Goal: Task Accomplishment & Management: Manage account settings

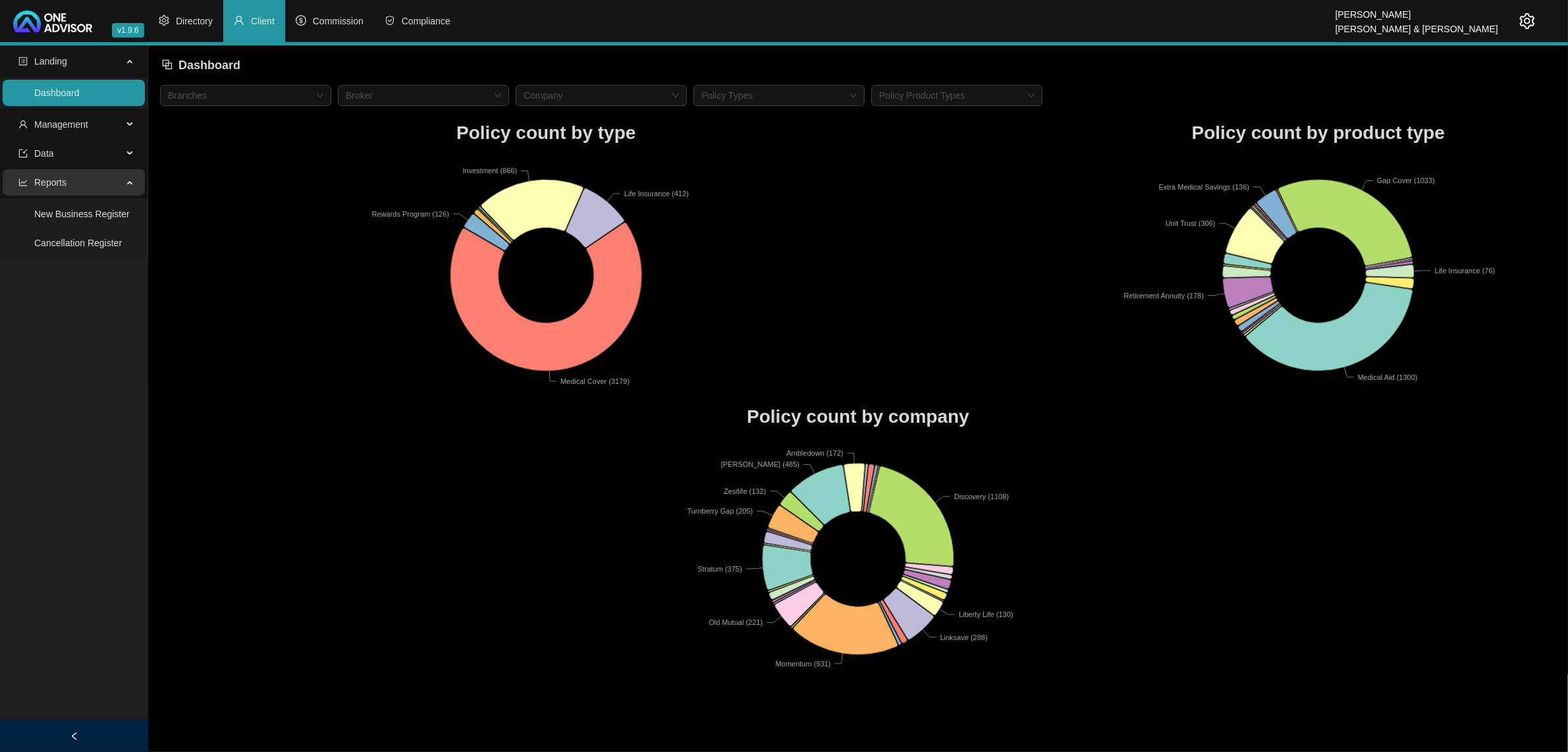
click at [42, 180] on span "Reports" at bounding box center [50, 182] width 32 height 10
click at [48, 157] on span "Data" at bounding box center [43, 154] width 20 height 10
click at [56, 128] on span "Management" at bounding box center [61, 124] width 54 height 10
click at [58, 219] on link "Tasks" at bounding box center [46, 214] width 24 height 10
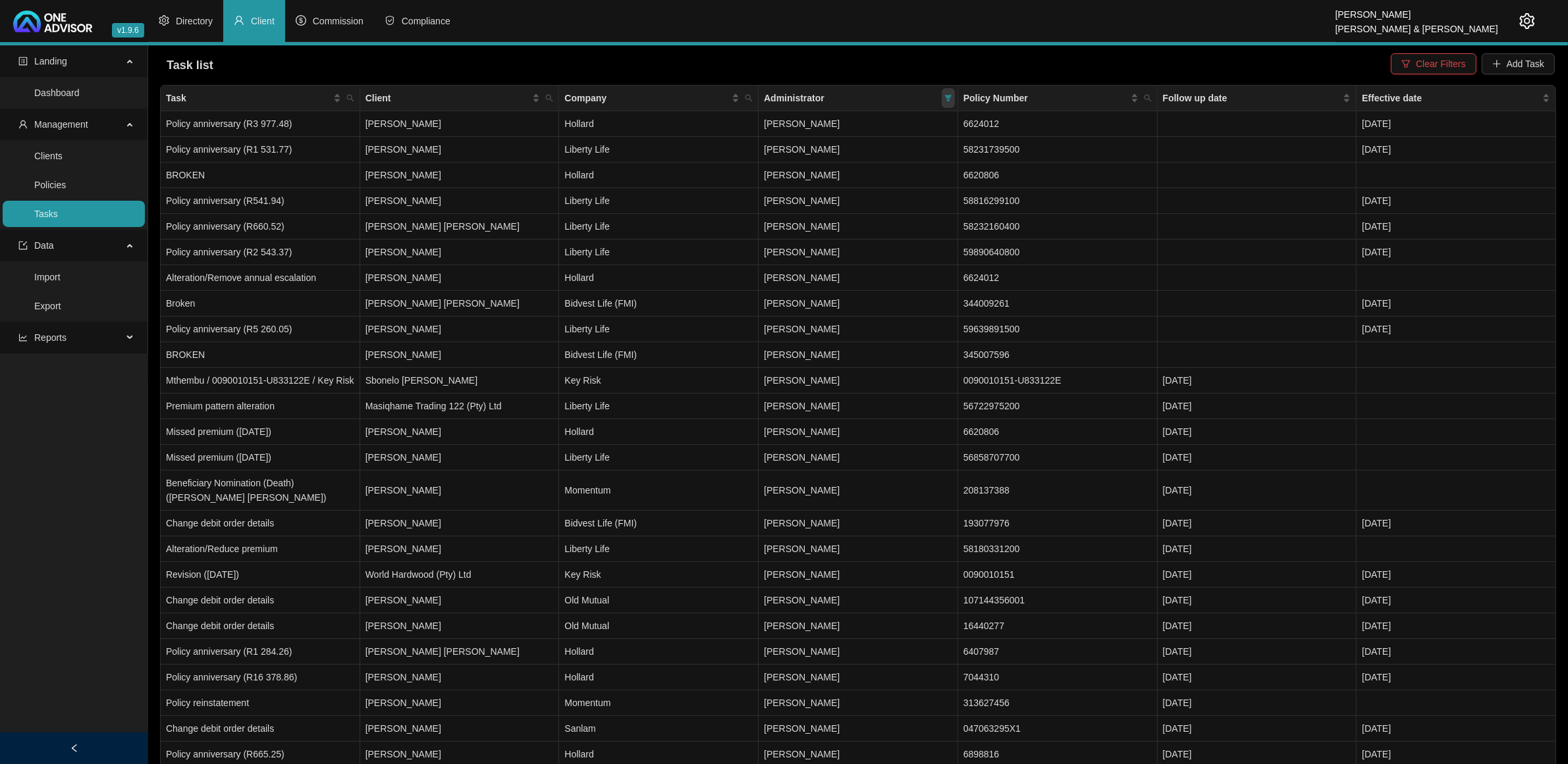
click at [942, 94] on span at bounding box center [949, 98] width 14 height 20
click at [736, 94] on div "Company" at bounding box center [652, 98] width 175 height 14
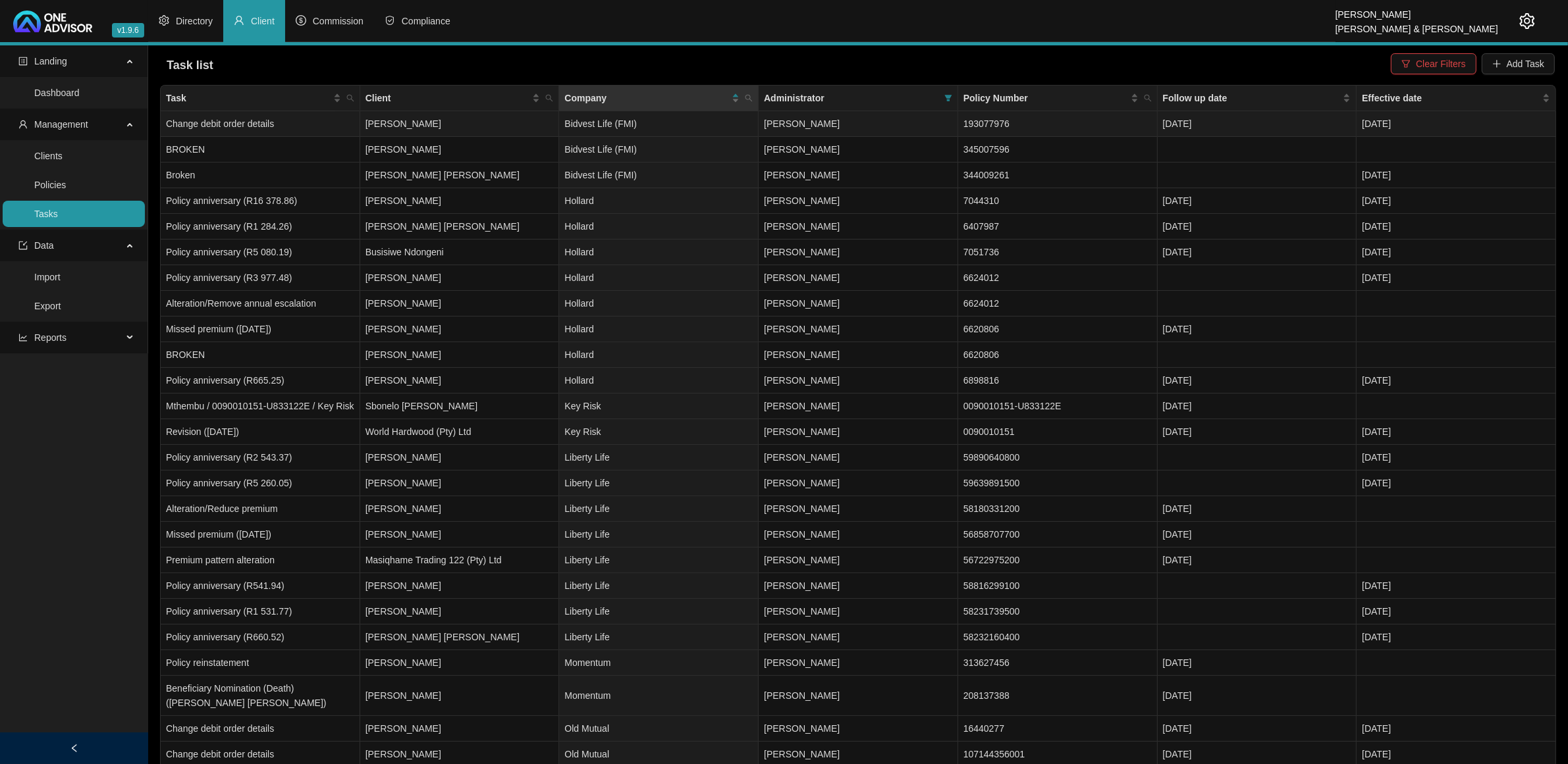
click at [692, 125] on td "Bidvest Life (FMI)" at bounding box center [658, 124] width 199 height 25
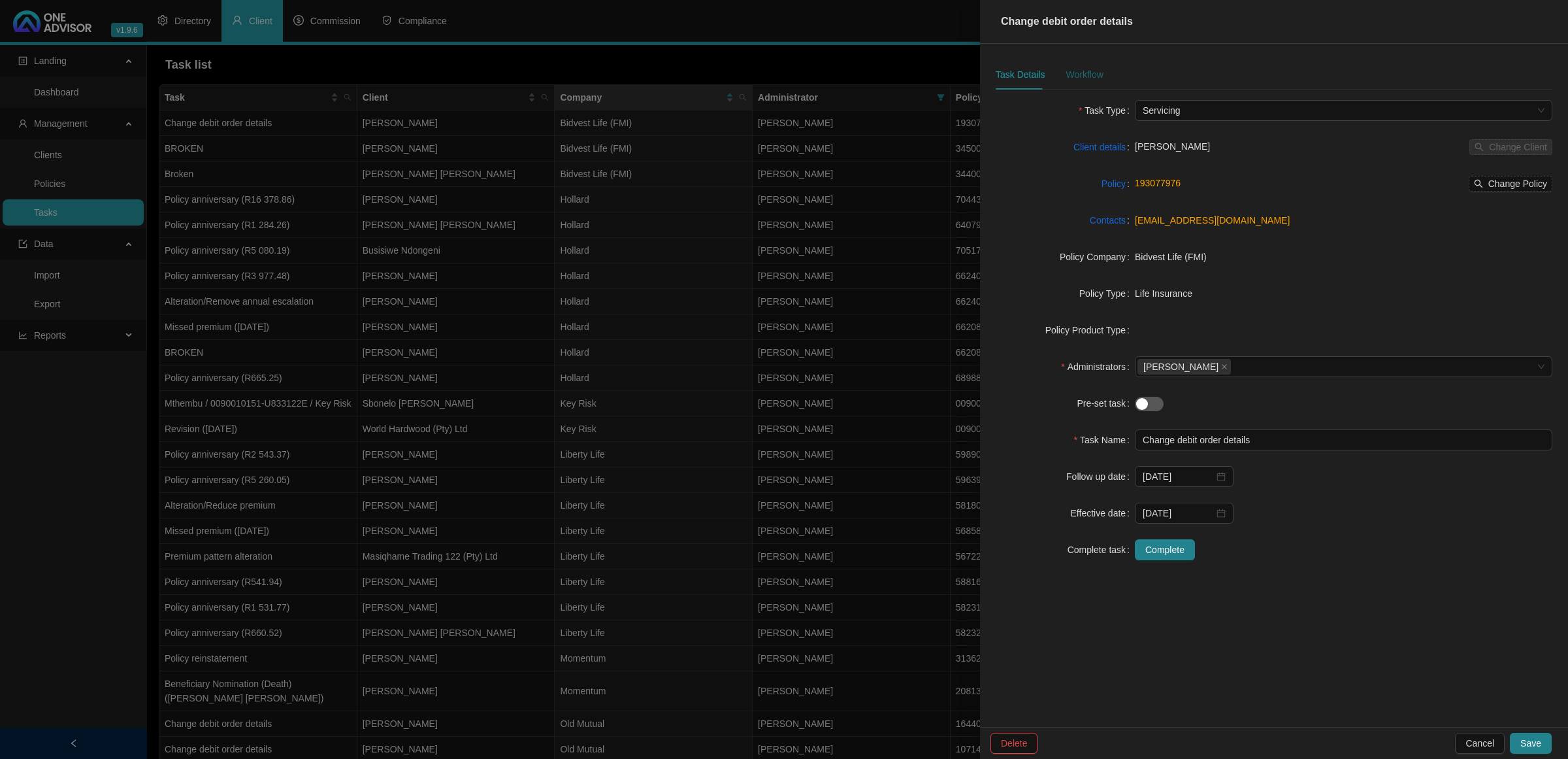
click at [1084, 69] on div "Workflow" at bounding box center [1085, 74] width 37 height 14
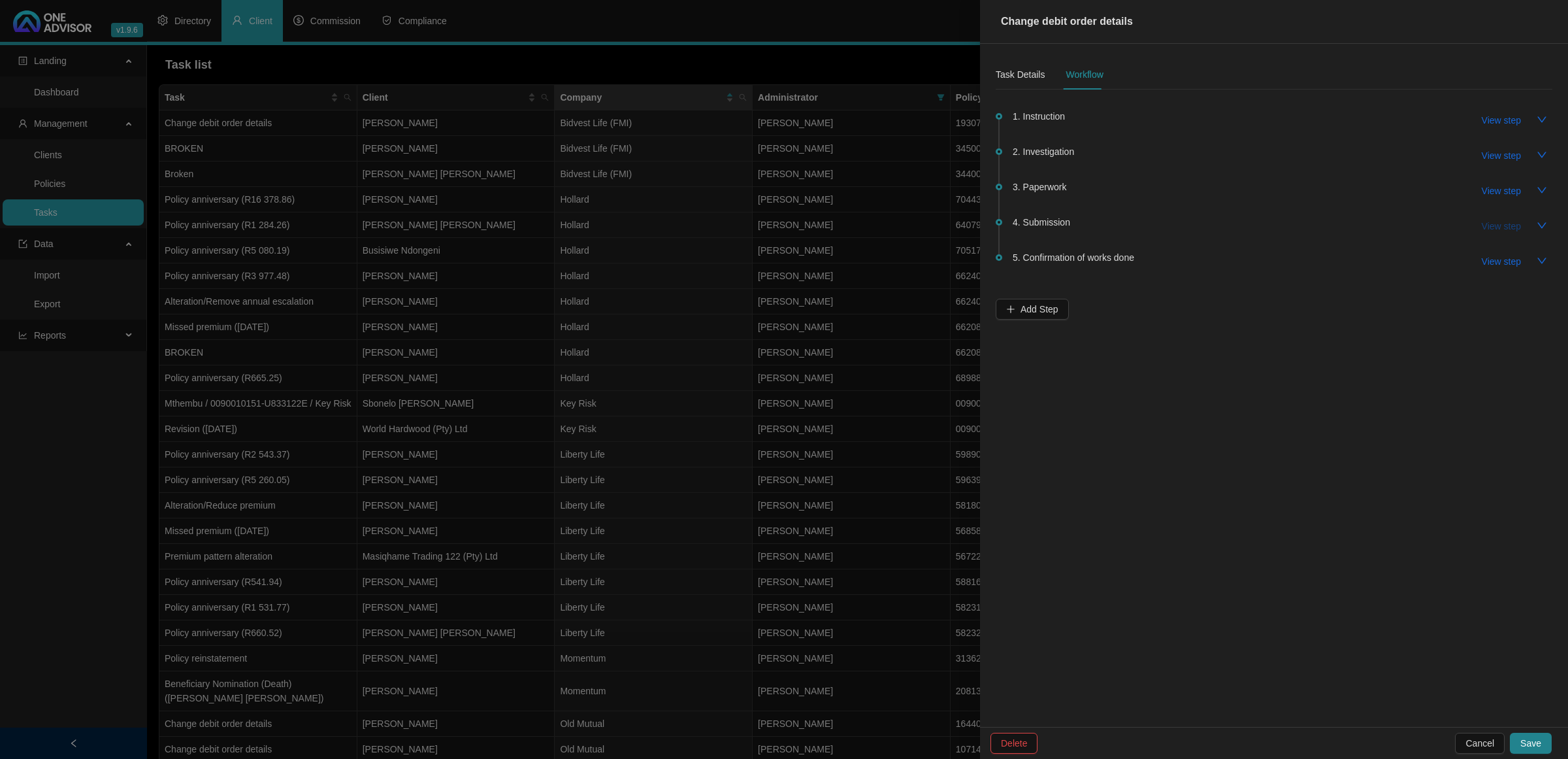
click at [1512, 227] on span "View step" at bounding box center [1501, 226] width 40 height 14
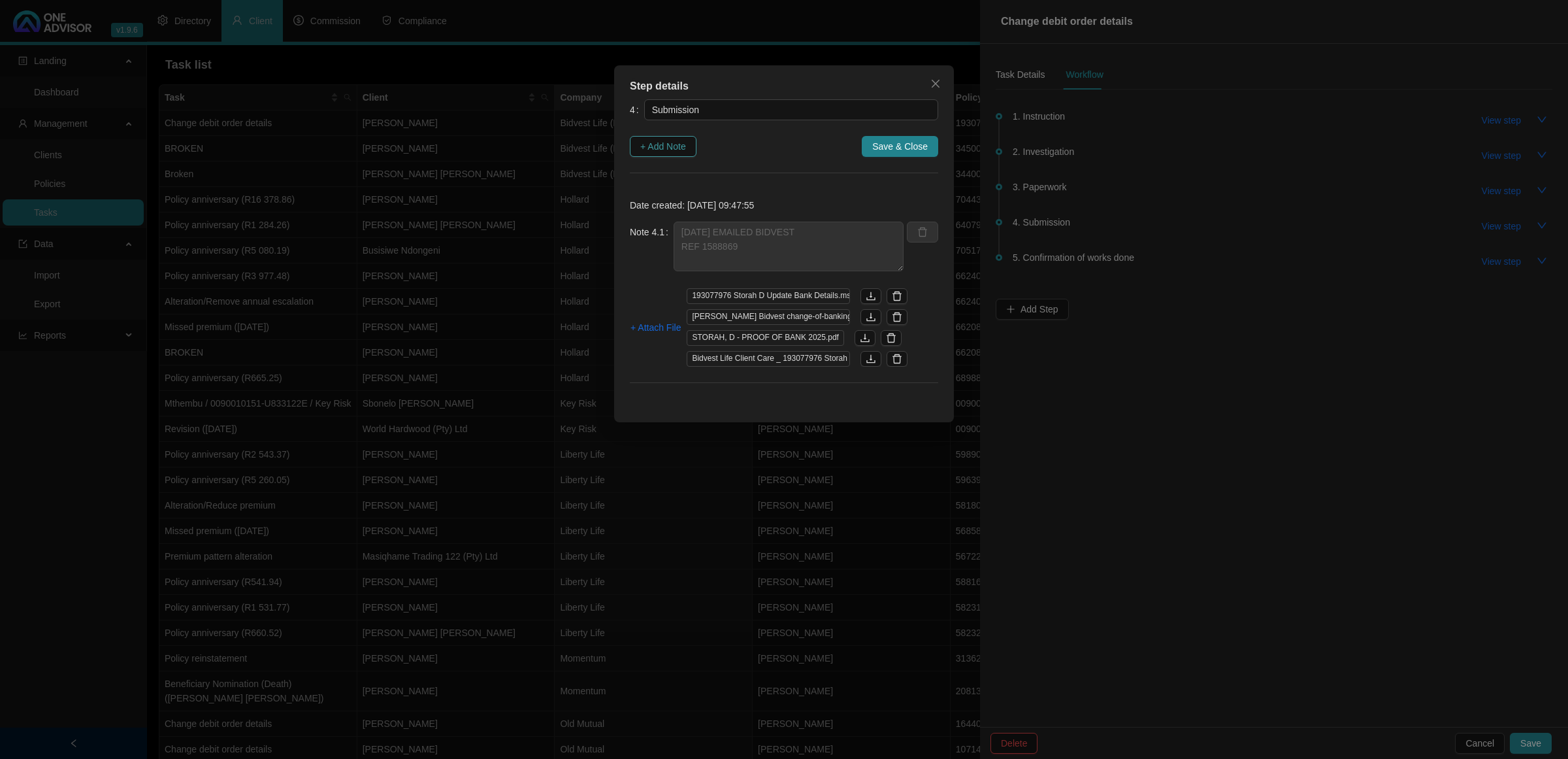
click at [646, 141] on span "+ Add Note" at bounding box center [663, 146] width 45 height 14
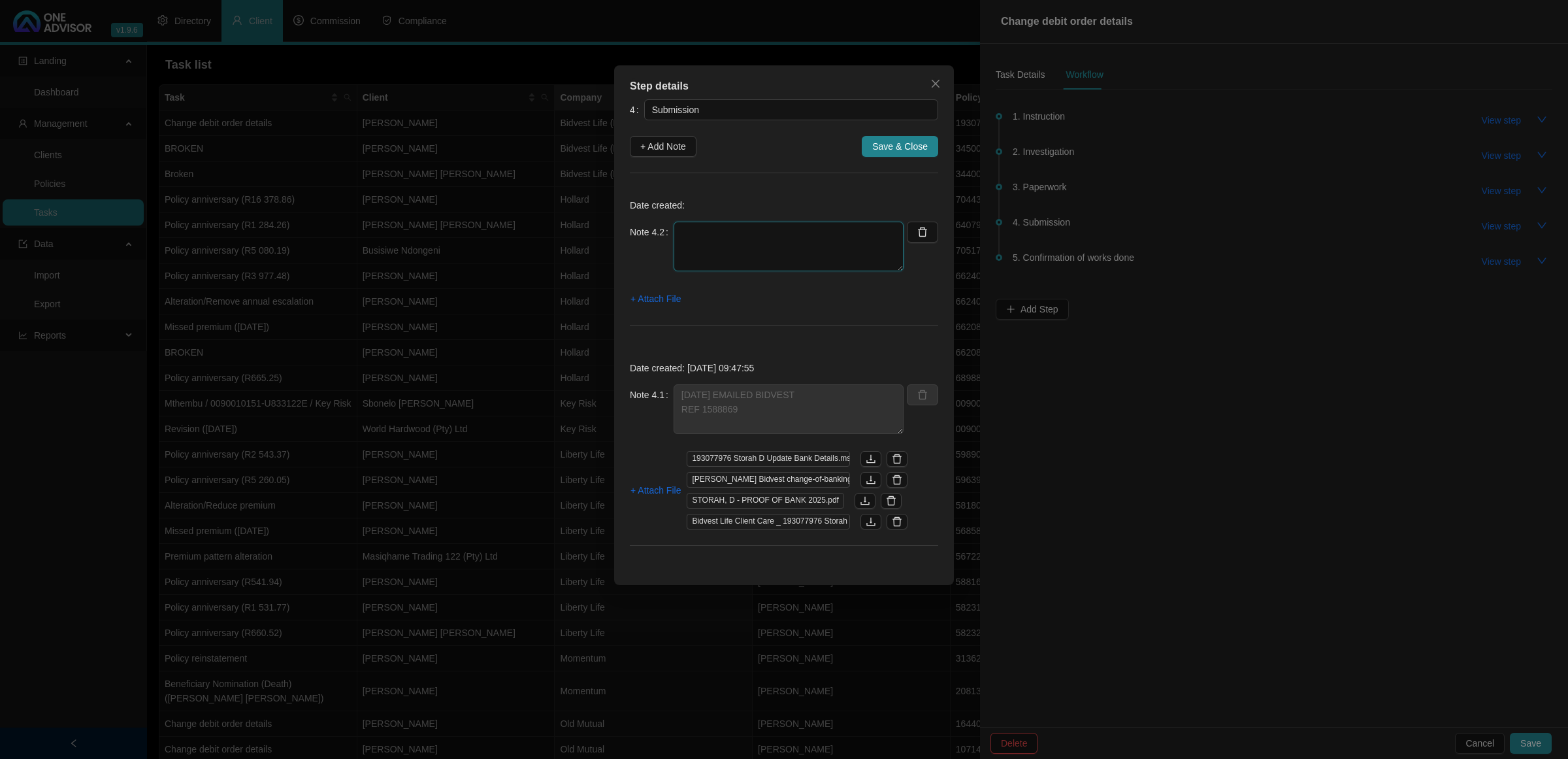
click at [710, 233] on textarea at bounding box center [788, 246] width 230 height 50
click at [935, 87] on icon "close" at bounding box center [936, 83] width 10 height 10
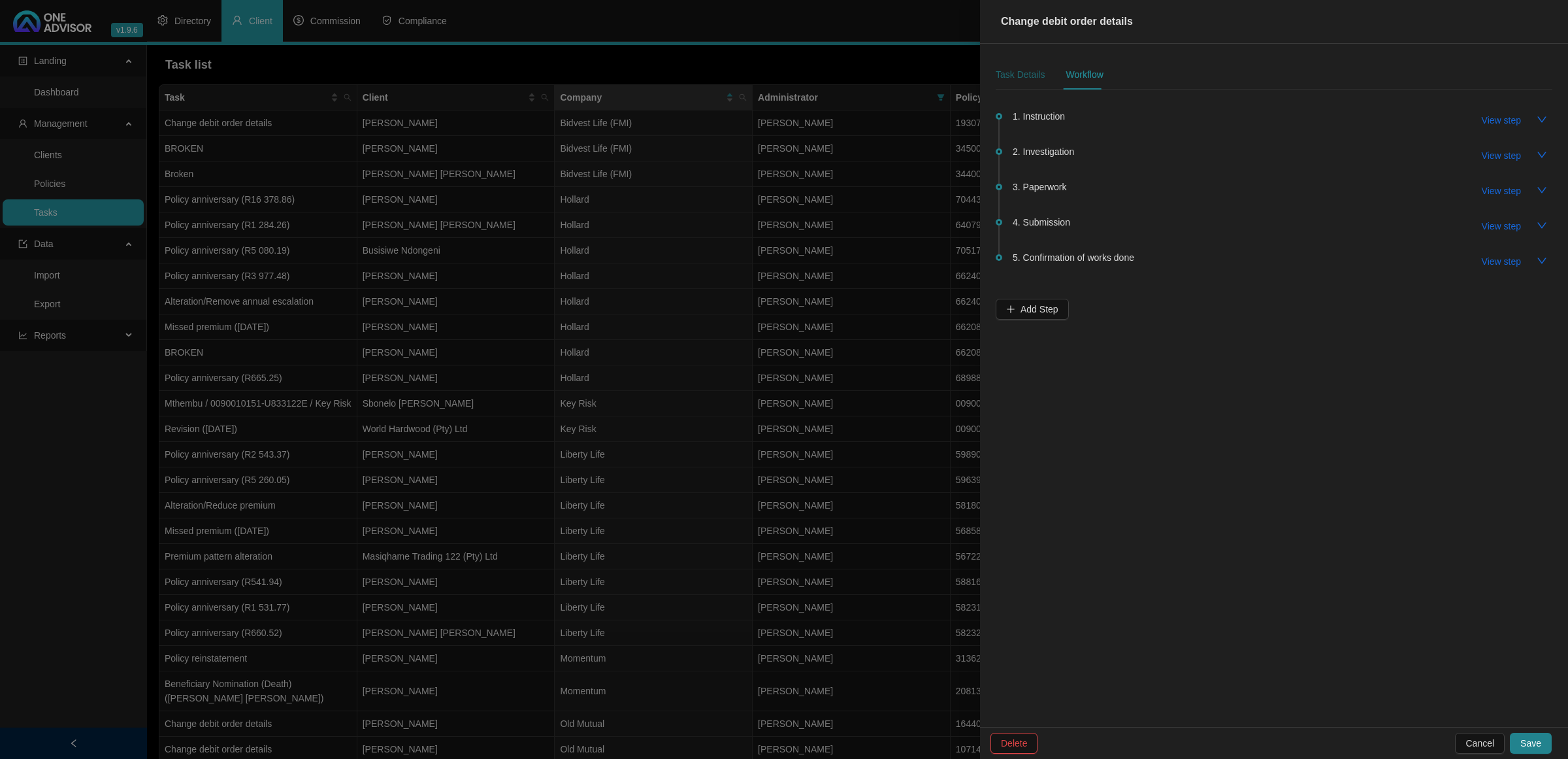
click at [1021, 74] on div "Task Details" at bounding box center [1021, 74] width 49 height 14
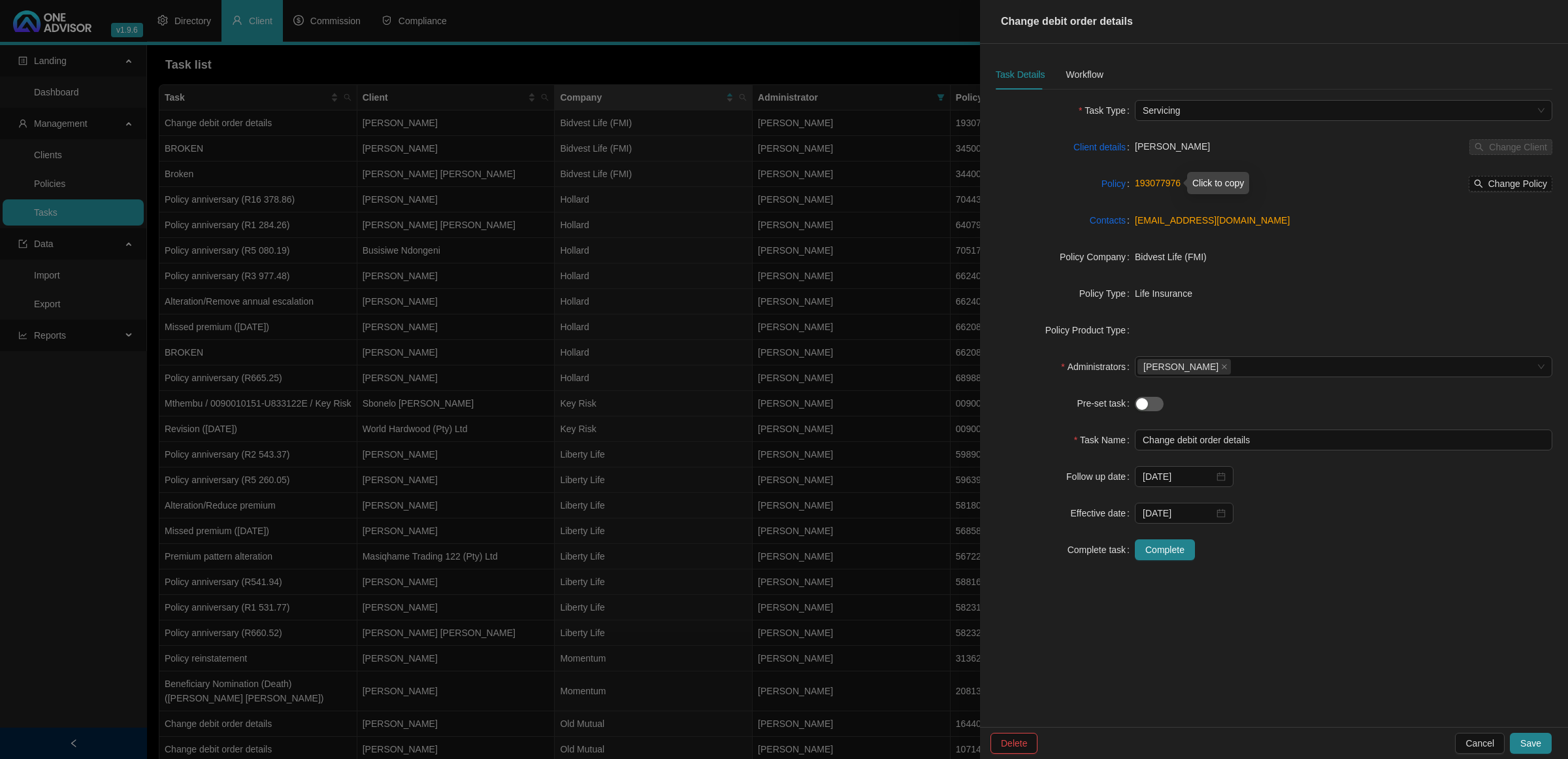
click at [1164, 183] on link "193077976" at bounding box center [1158, 183] width 45 height 10
drag, startPoint x: 1078, startPoint y: 66, endPoint x: 1041, endPoint y: 76, distance: 38.3
click at [1078, 67] on div "Workflow" at bounding box center [1085, 75] width 37 height 30
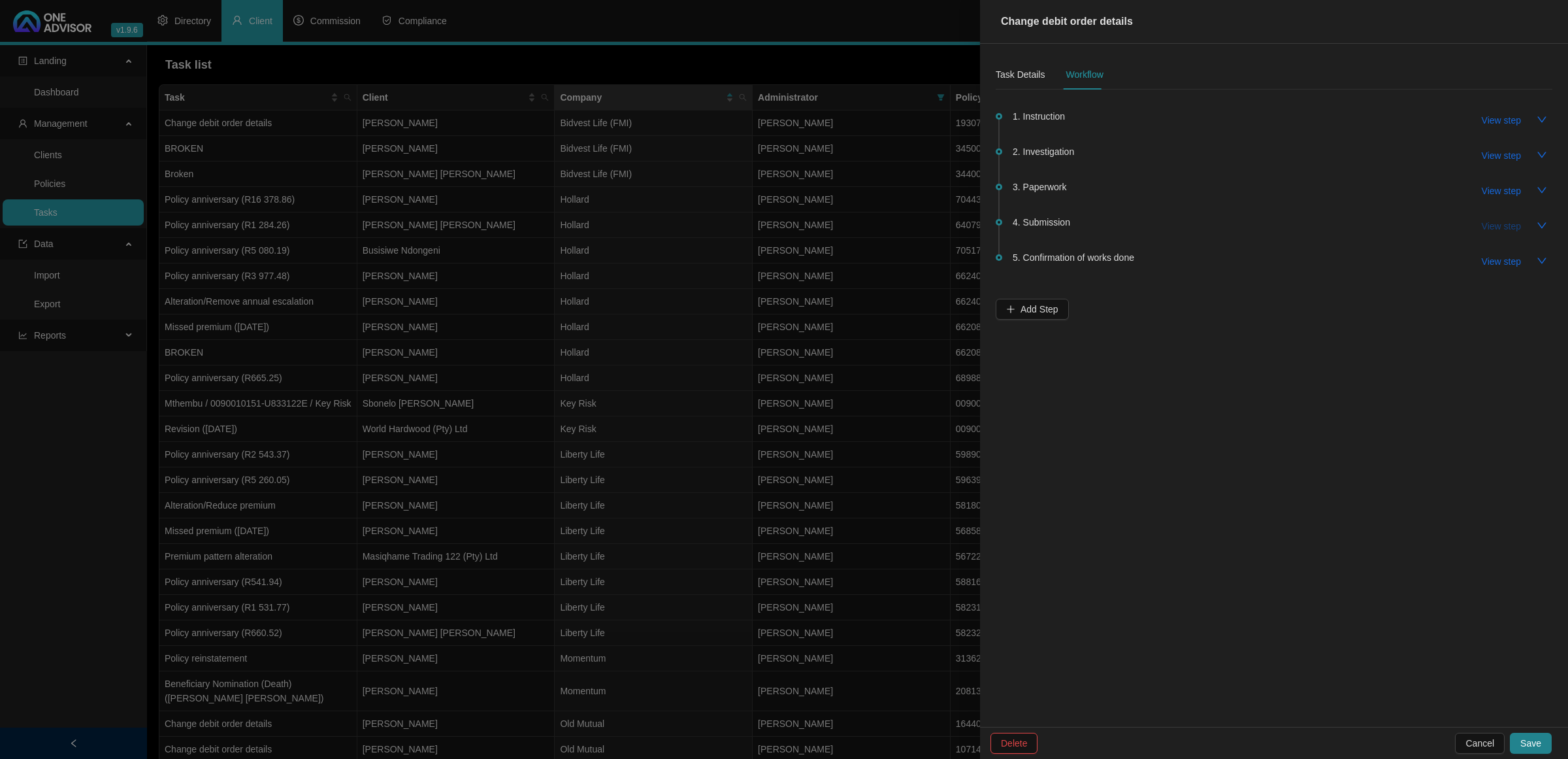
click at [1500, 220] on span "View step" at bounding box center [1501, 226] width 40 height 14
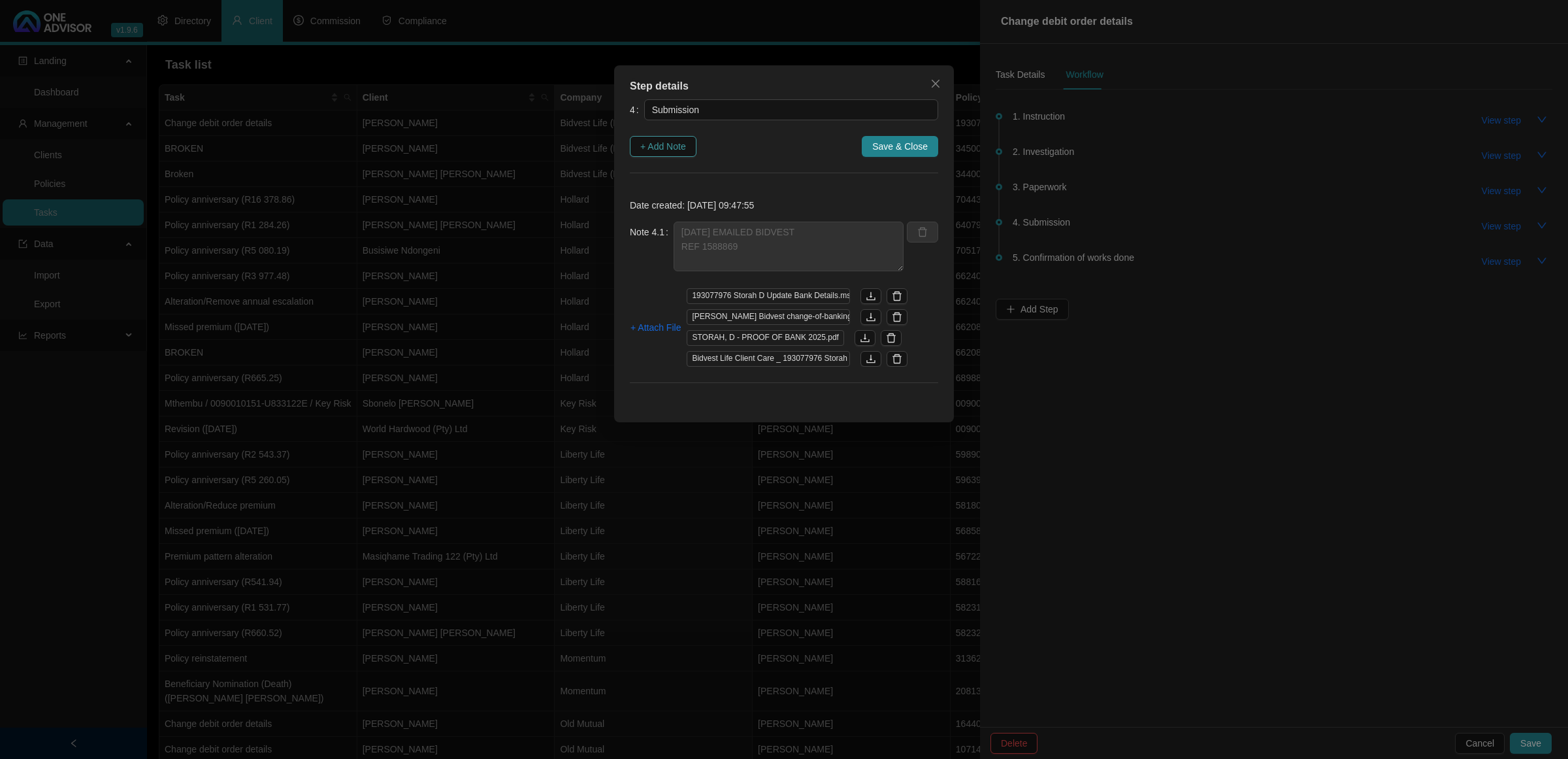
click at [675, 145] on span "+ Add Note" at bounding box center [663, 146] width 45 height 14
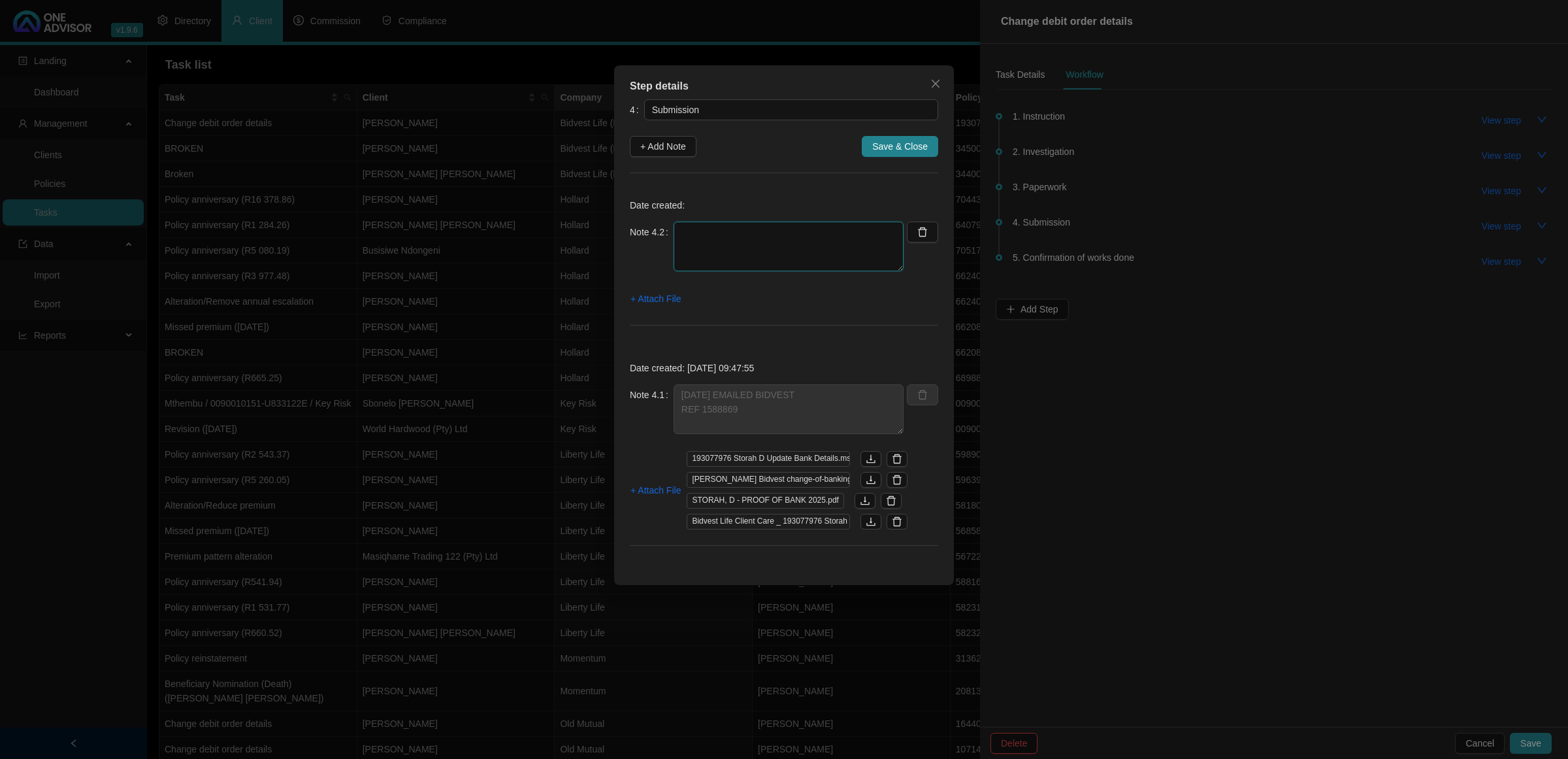
click at [765, 238] on textarea at bounding box center [788, 246] width 230 height 50
paste textarea "193077976"
type textarea "[DATE] -08.11 CALLED BIDVEST TO FOLLOW UP 193077976"
drag, startPoint x: 775, startPoint y: 257, endPoint x: 653, endPoint y: 227, distance: 125.6
click at [653, 227] on div "Note 4.2 [DATE] -08.11 CALLED BIDVEST TO FOLLOW UP 193077976" at bounding box center [766, 246] width 274 height 50
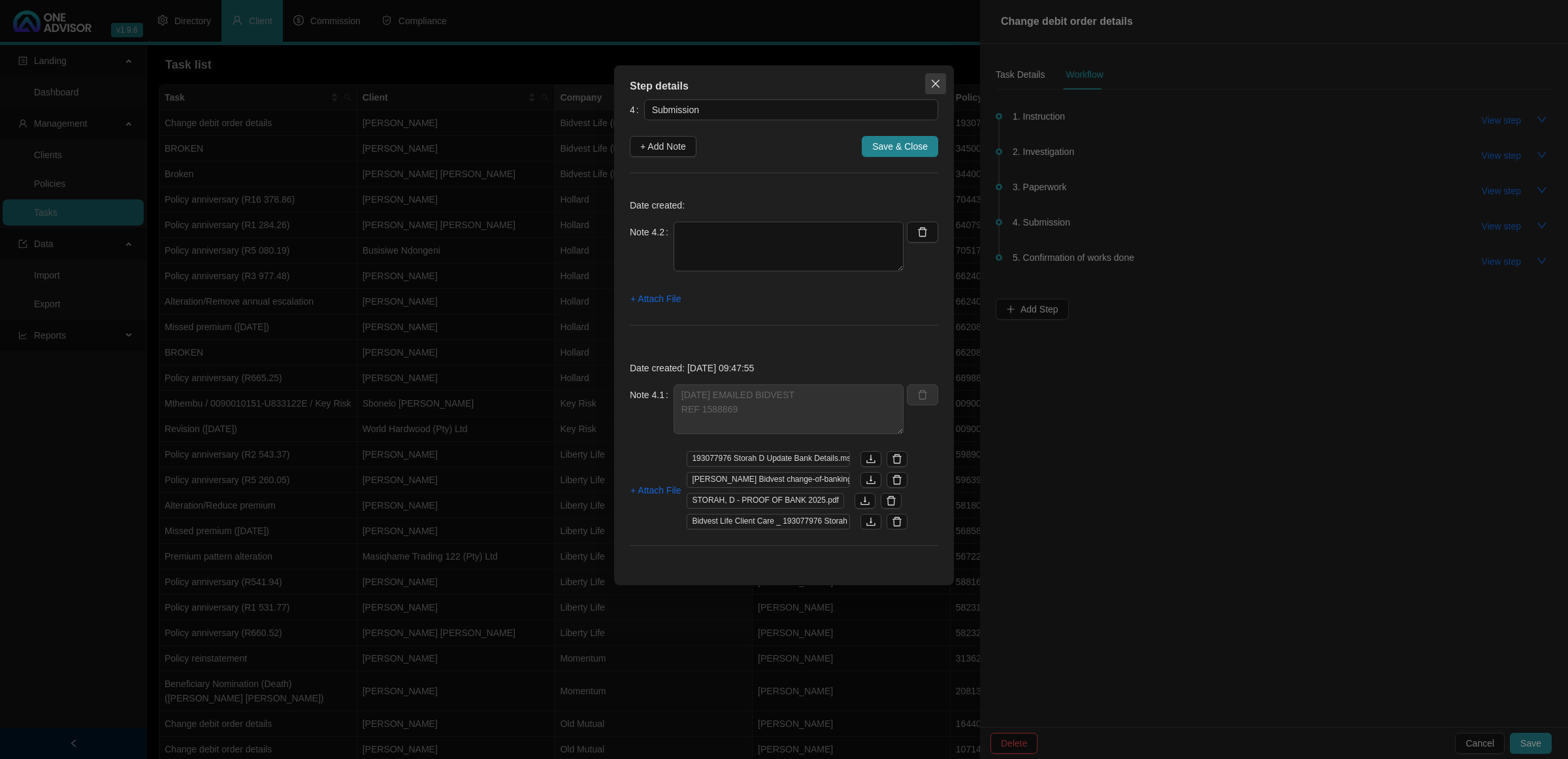
click at [926, 89] on button "Close" at bounding box center [936, 83] width 21 height 21
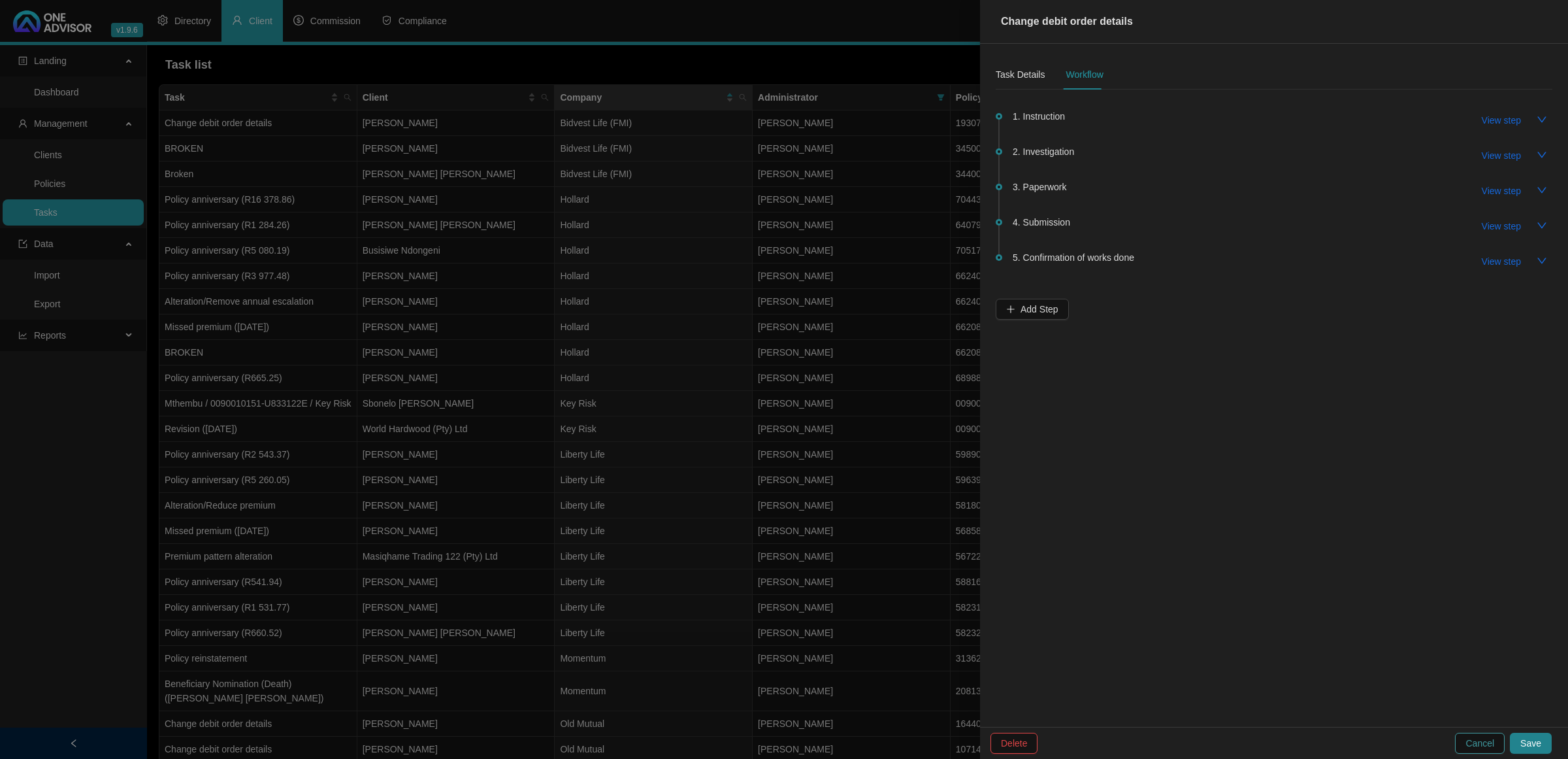
click at [1481, 746] on span "Cancel" at bounding box center [1480, 743] width 29 height 14
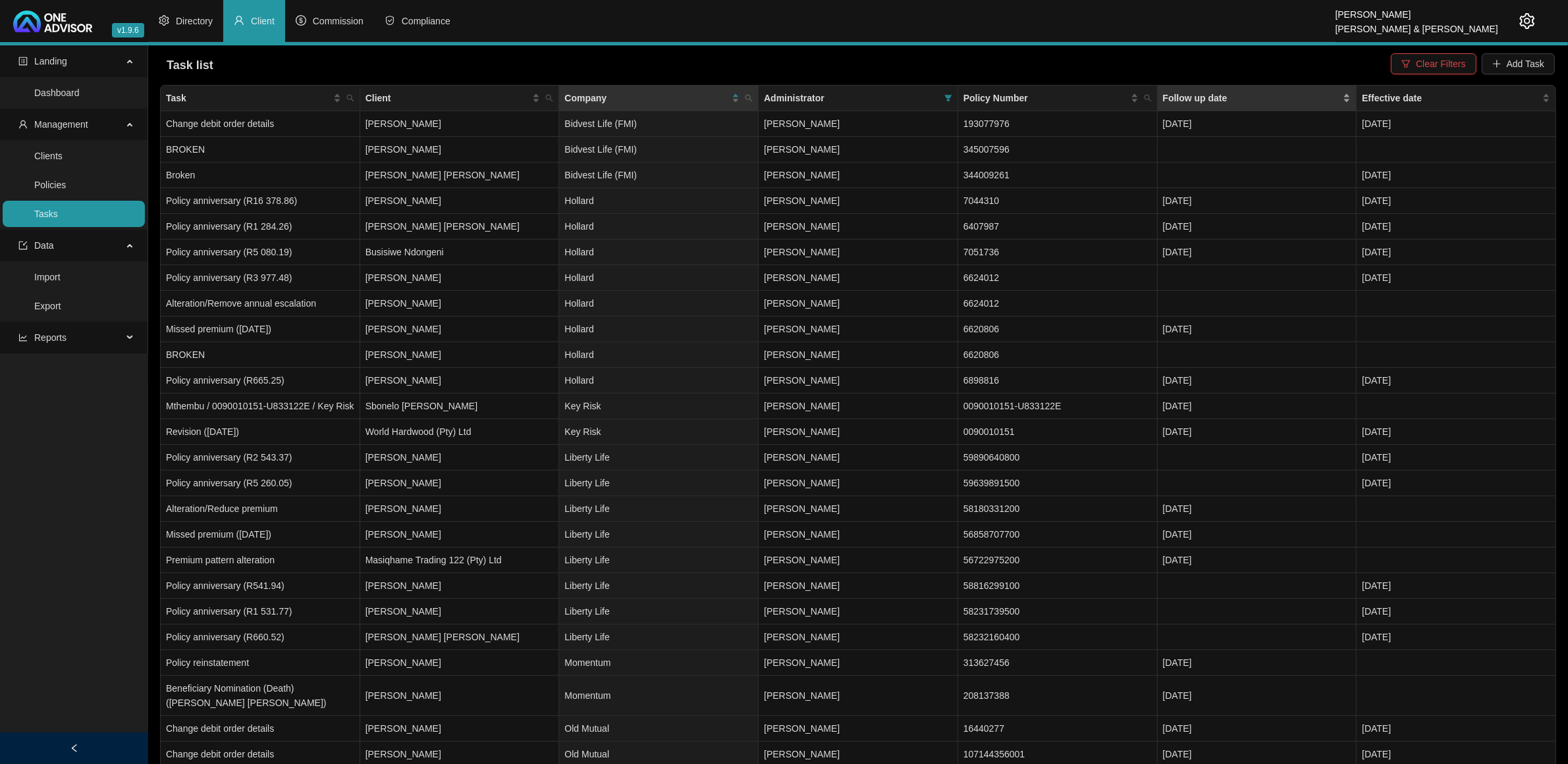
click at [1344, 102] on div "Follow up date" at bounding box center [1257, 98] width 188 height 14
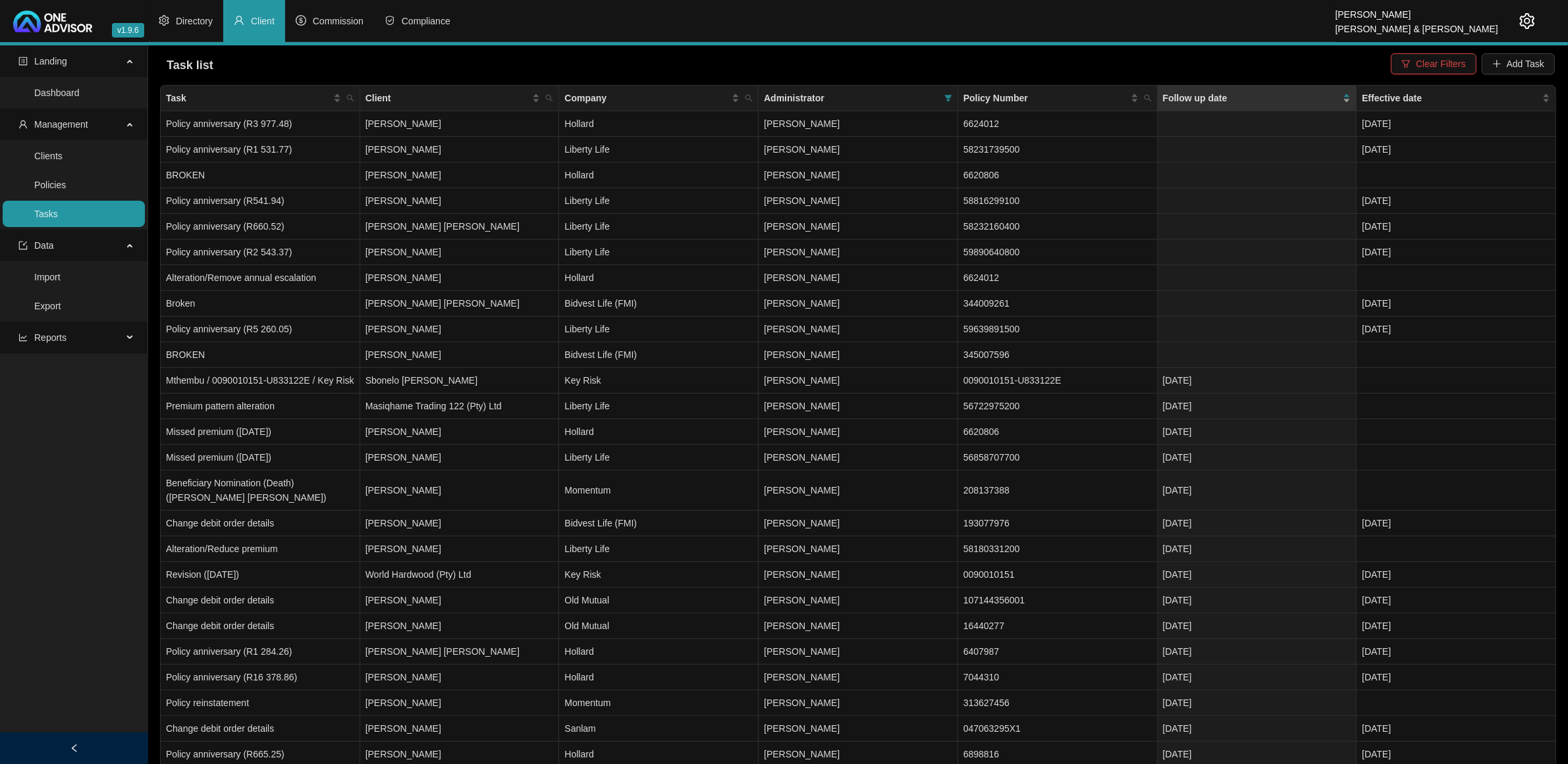
click at [1344, 102] on div "Follow up date" at bounding box center [1257, 98] width 188 height 14
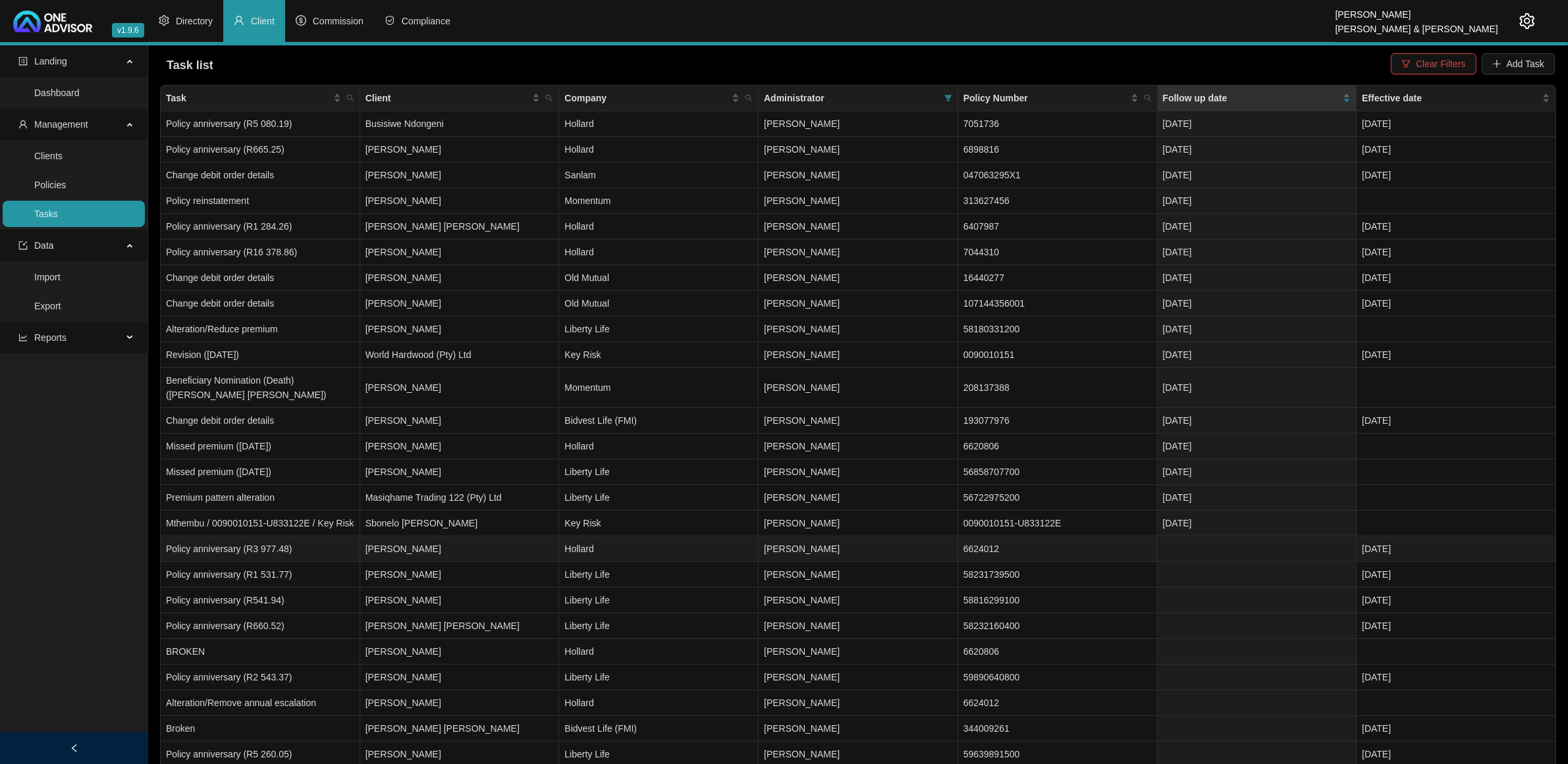
scroll to position [70, 0]
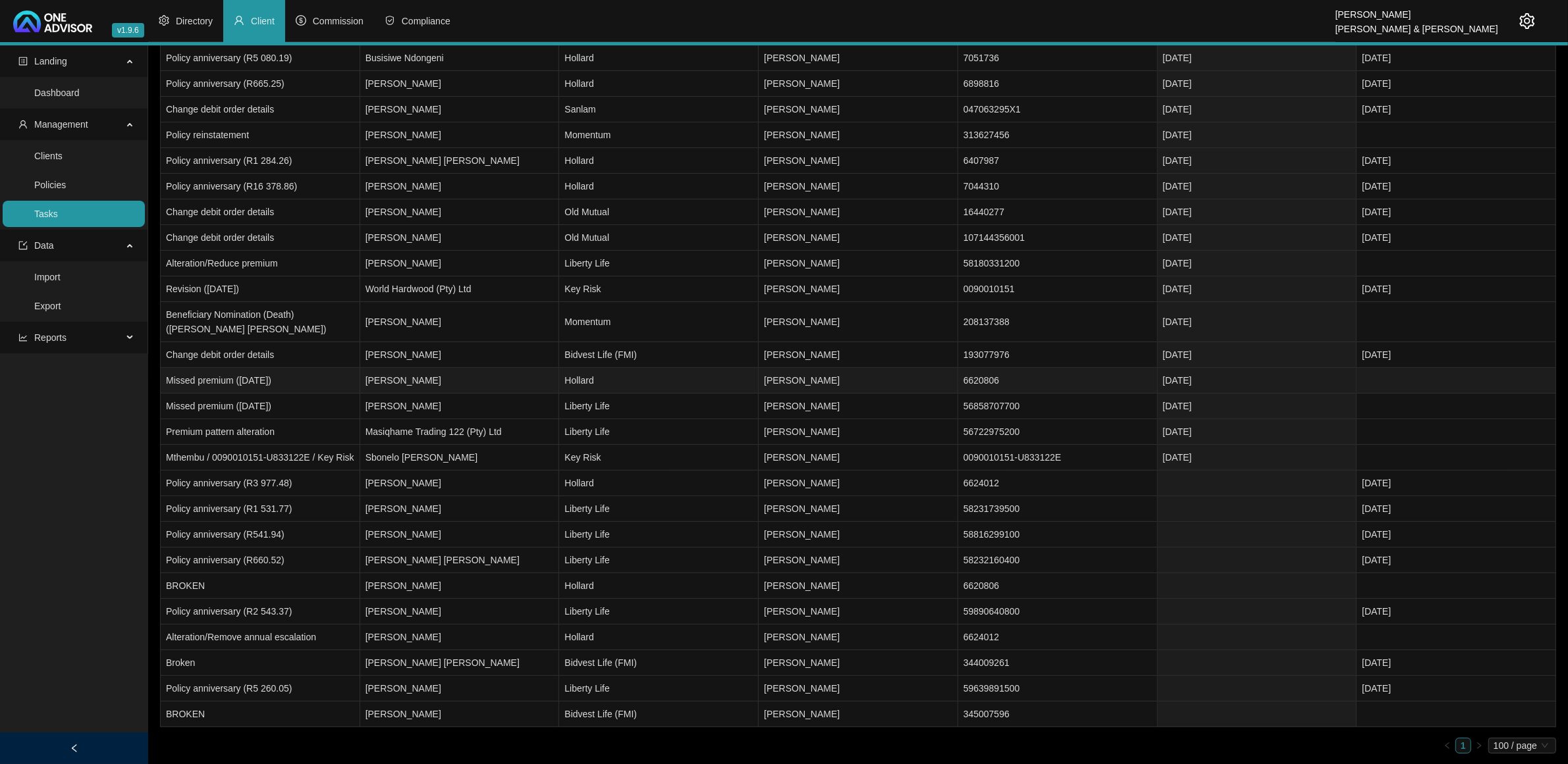
click at [378, 379] on td "[PERSON_NAME]" at bounding box center [459, 381] width 199 height 25
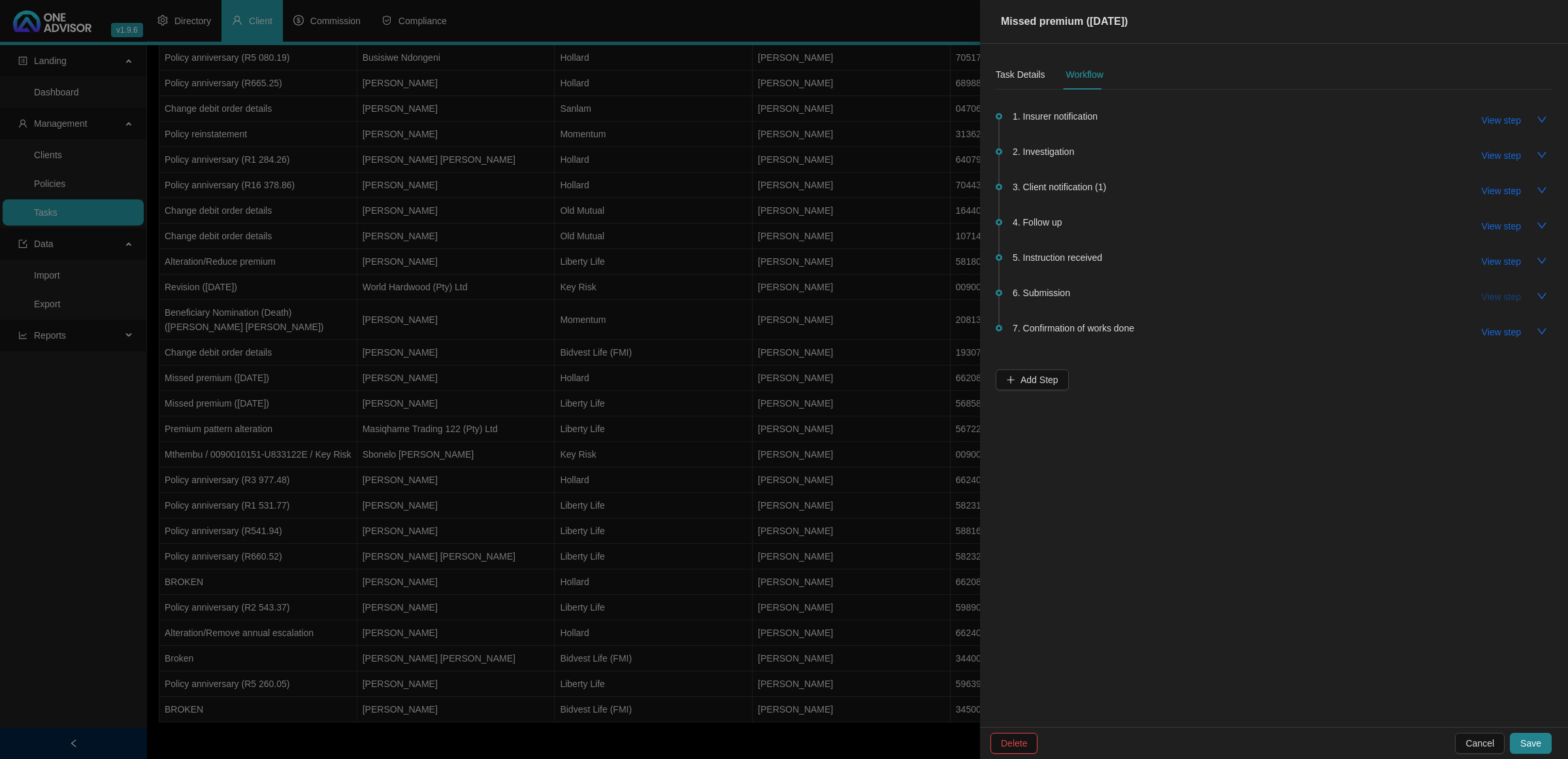
click at [1497, 291] on span "View step" at bounding box center [1501, 297] width 40 height 14
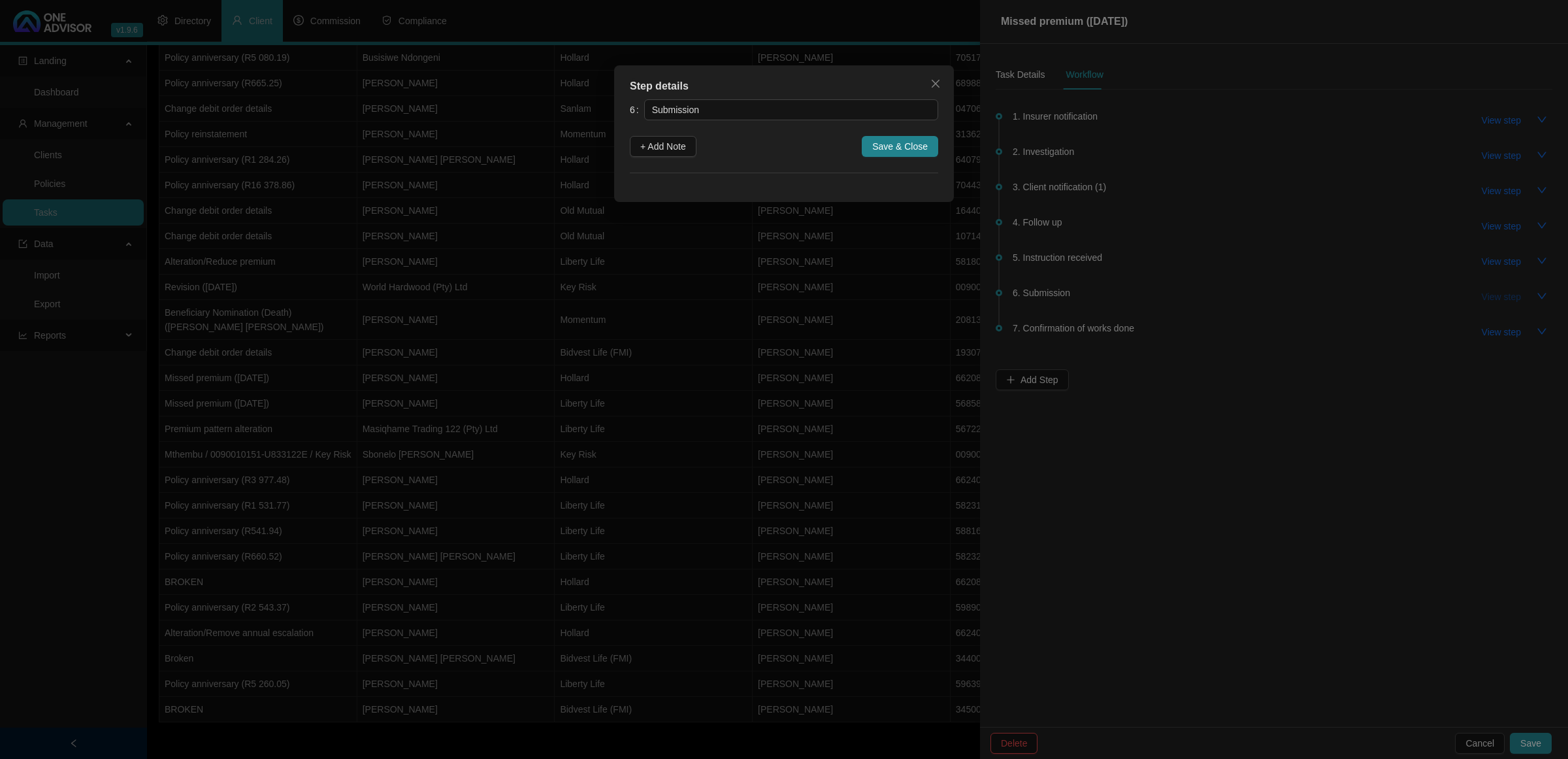
click at [1497, 291] on div "Step details 6 Submission + Add Note Save & Close Cancel OK" at bounding box center [784, 379] width 1568 height 759
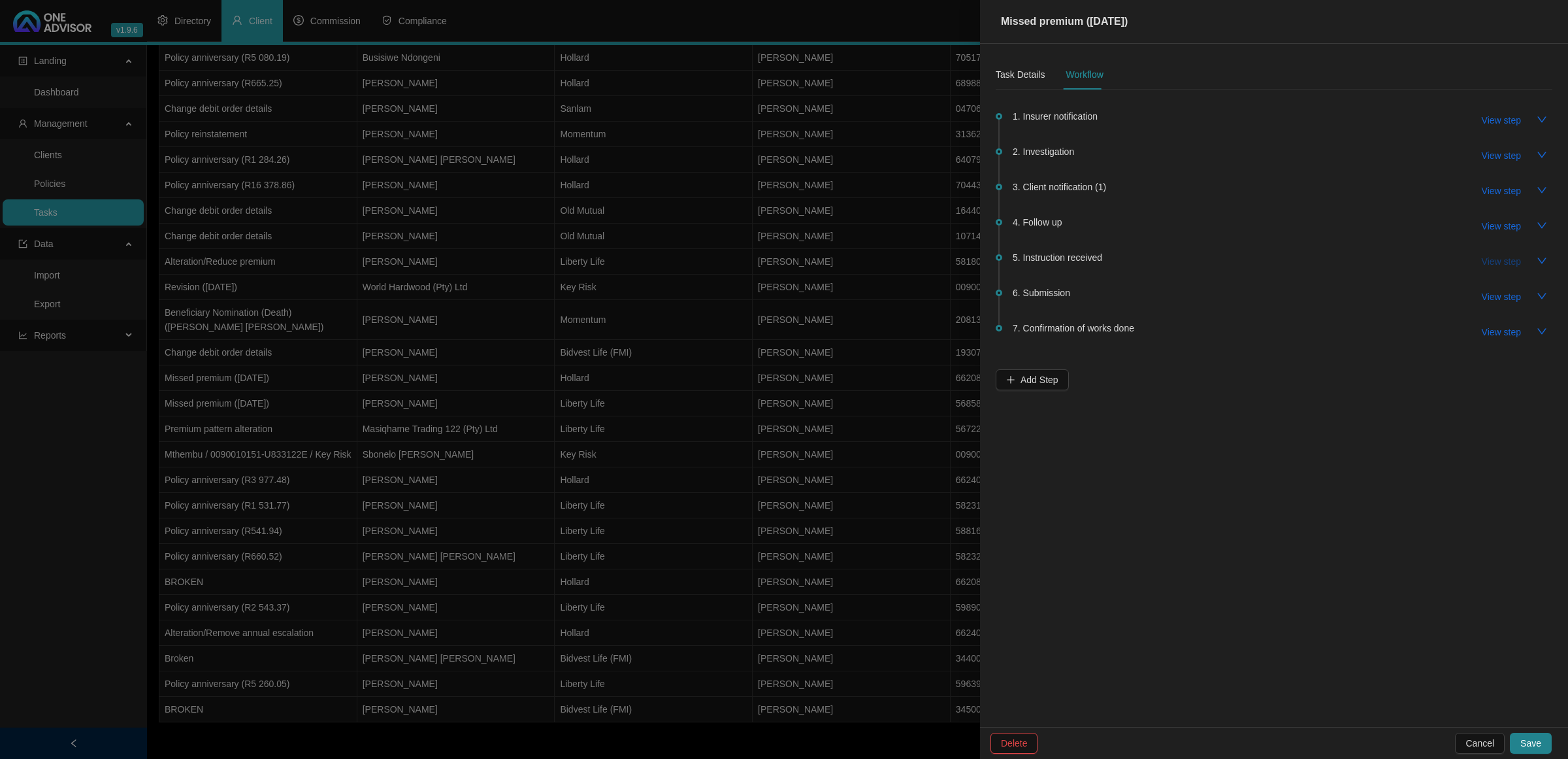
click at [1507, 265] on span "View step" at bounding box center [1501, 261] width 40 height 14
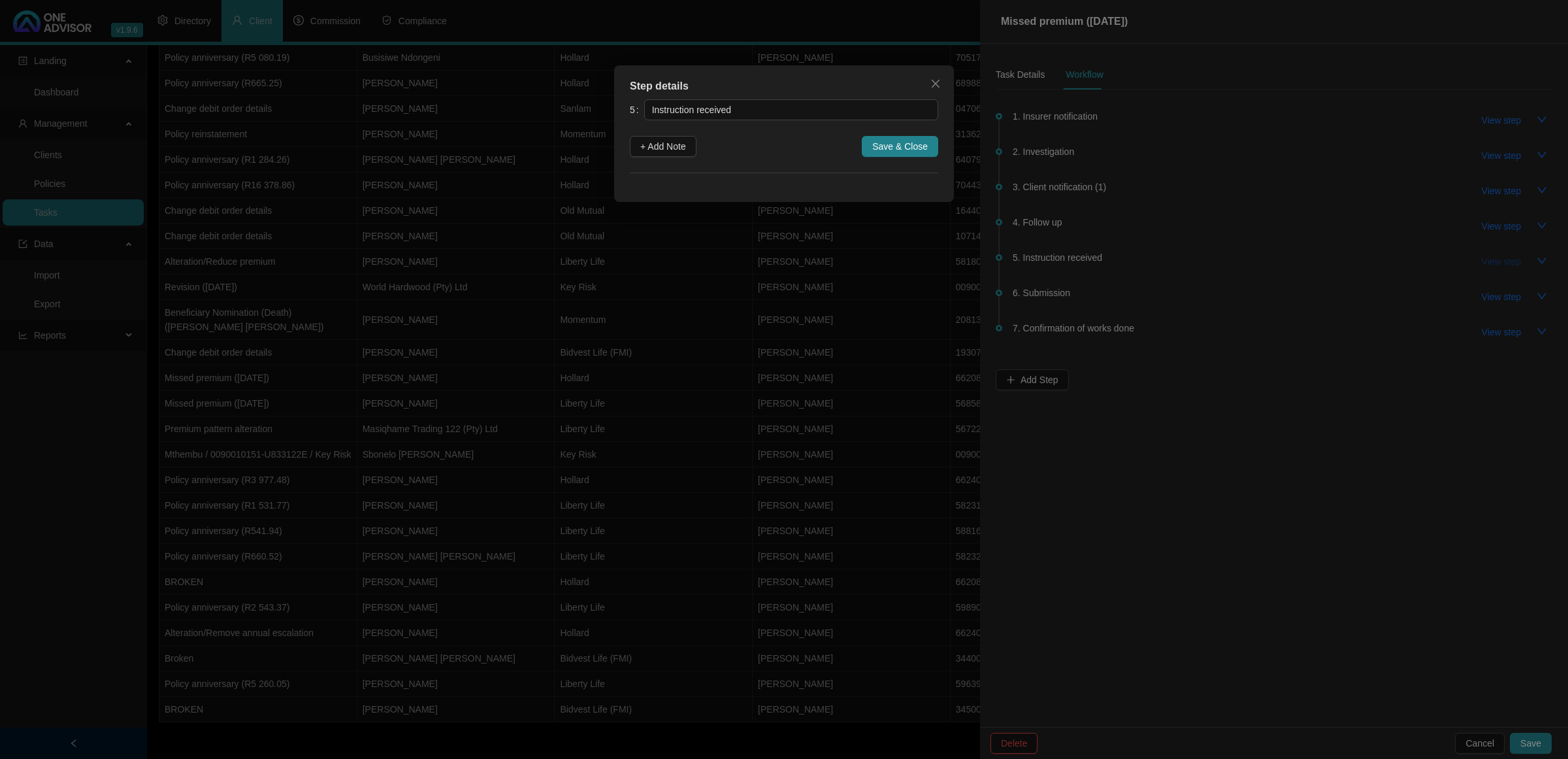
click at [1507, 265] on div "Step details 5 Instruction received + Add Note Save & Close Cancel OK" at bounding box center [784, 379] width 1568 height 759
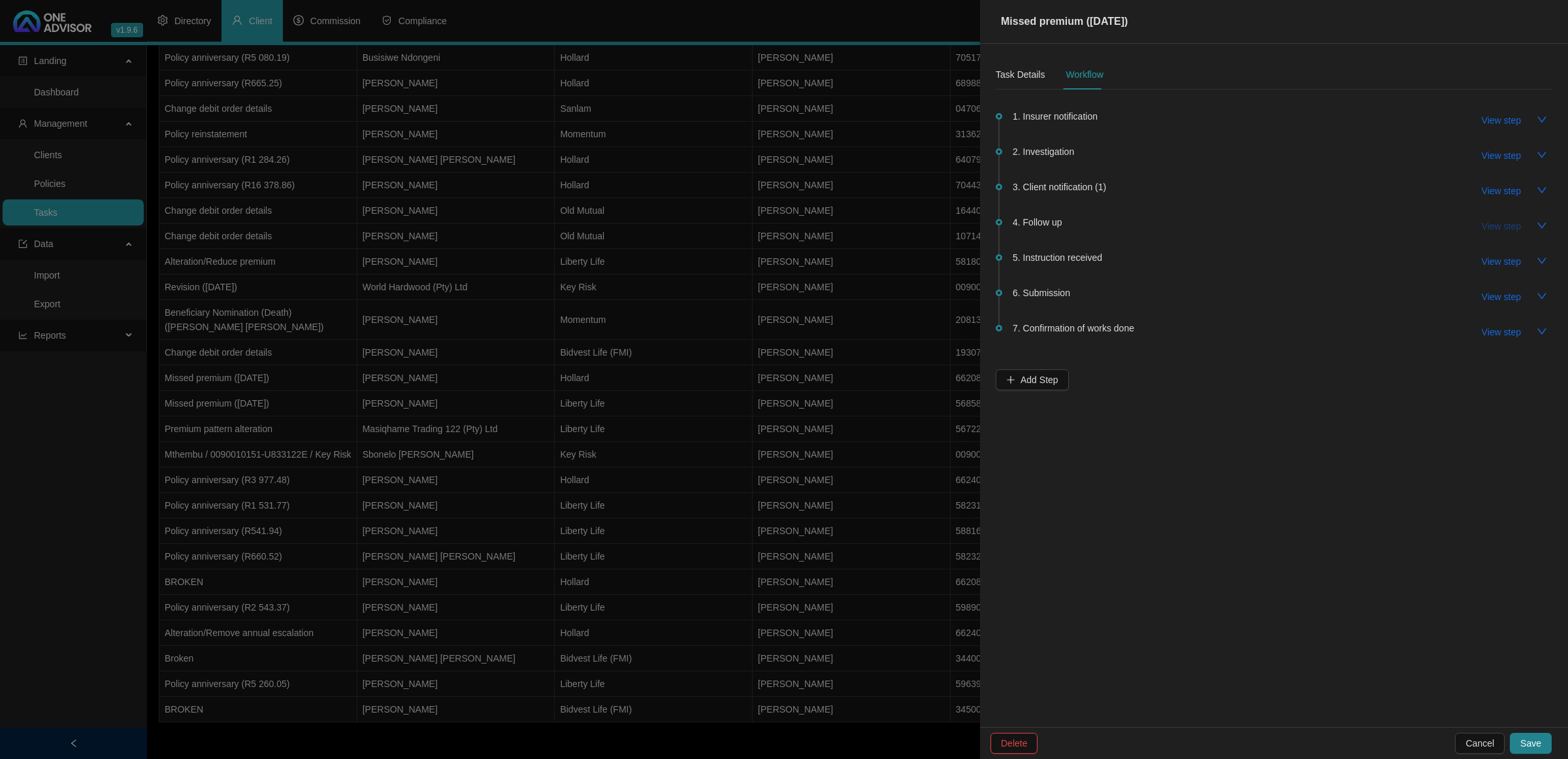
click at [1511, 229] on span "View step" at bounding box center [1501, 226] width 40 height 14
type input "Follow up"
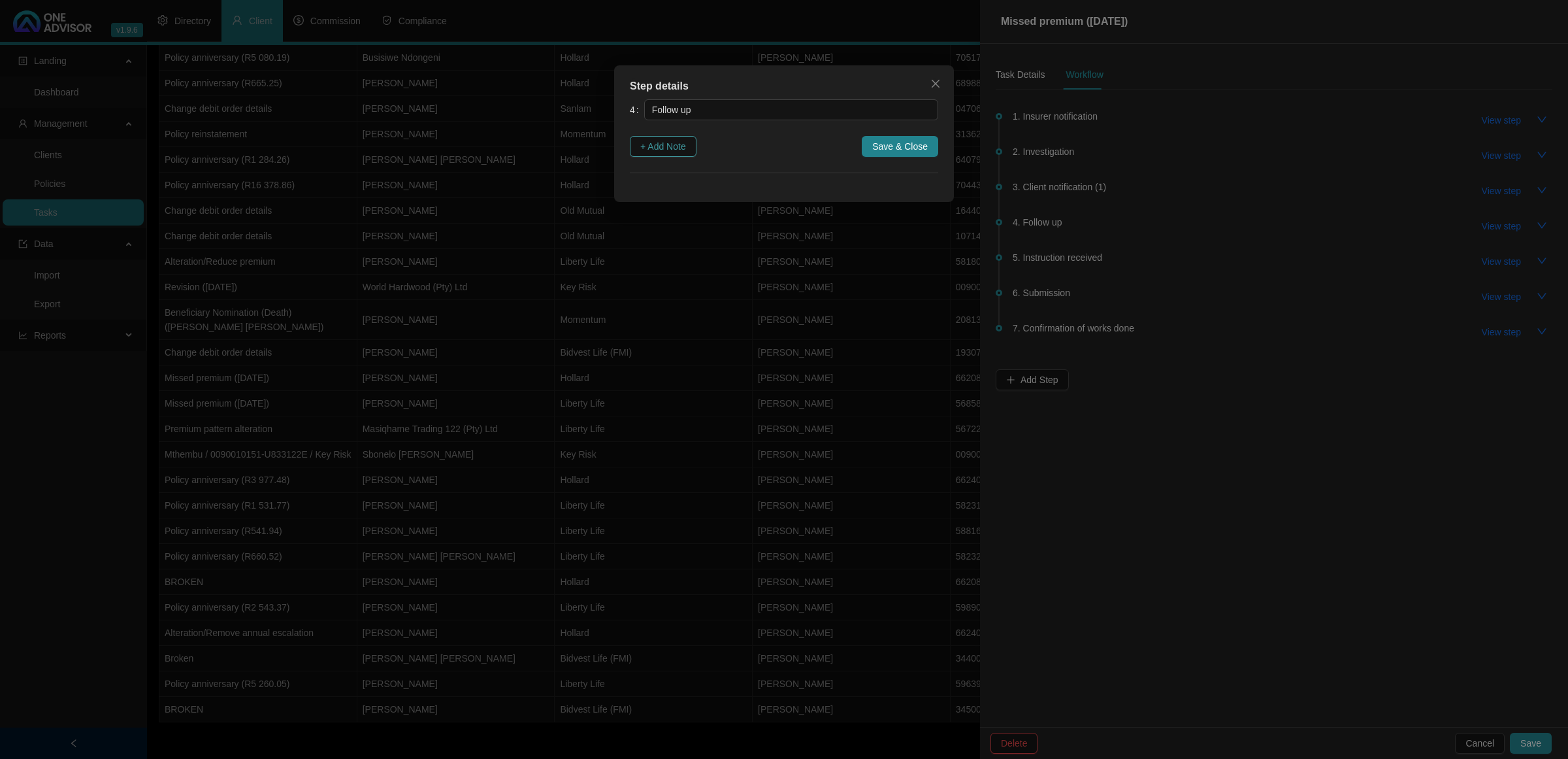
click at [658, 147] on span "+ Add Note" at bounding box center [663, 146] width 45 height 14
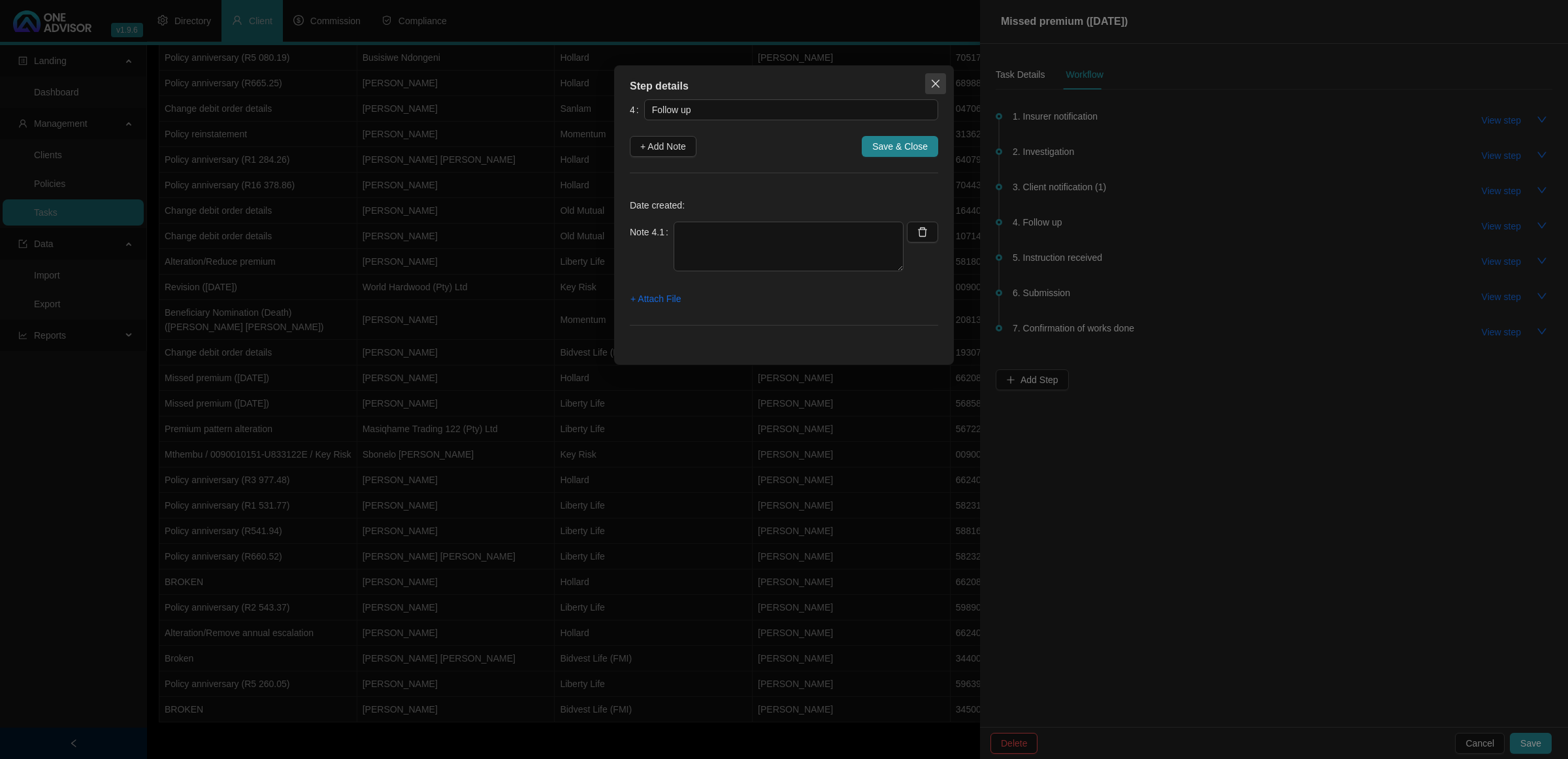
click at [926, 82] on span "Close" at bounding box center [936, 83] width 21 height 10
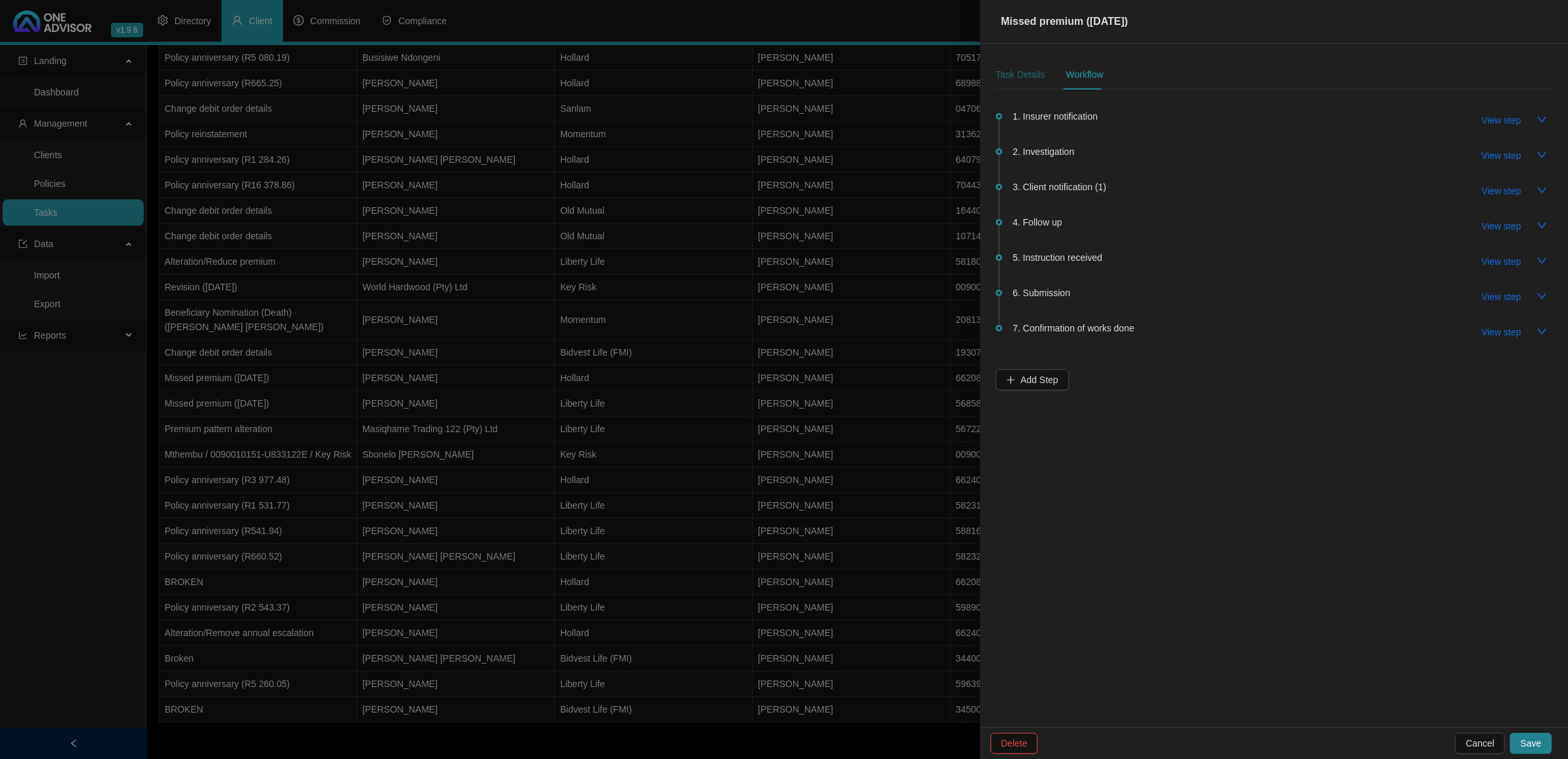
click at [1030, 74] on div "Task Details" at bounding box center [1021, 74] width 49 height 14
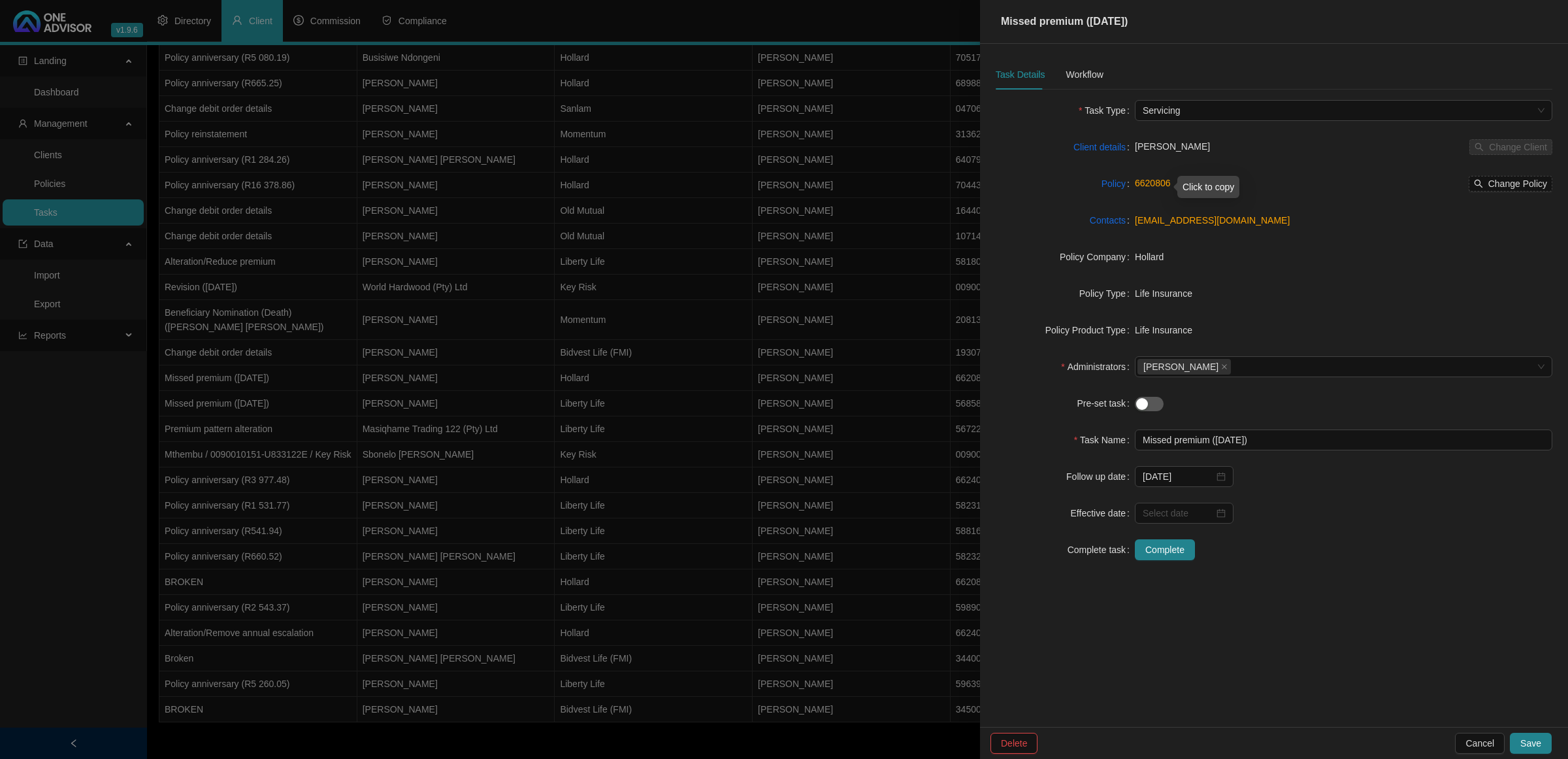
click at [1154, 183] on link "6620806" at bounding box center [1153, 183] width 36 height 10
click at [247, 249] on div at bounding box center [784, 379] width 1568 height 759
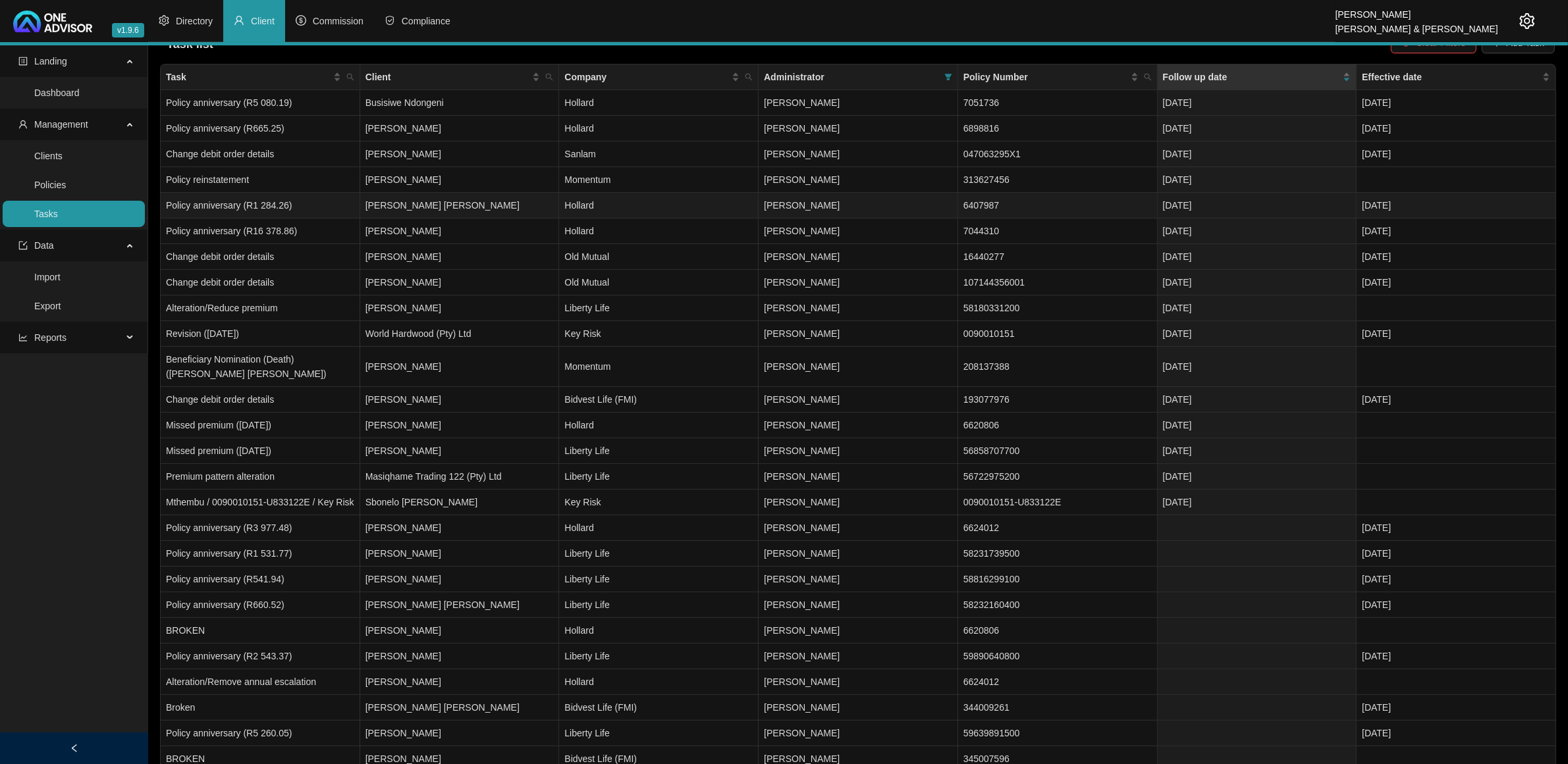
scroll to position [0, 0]
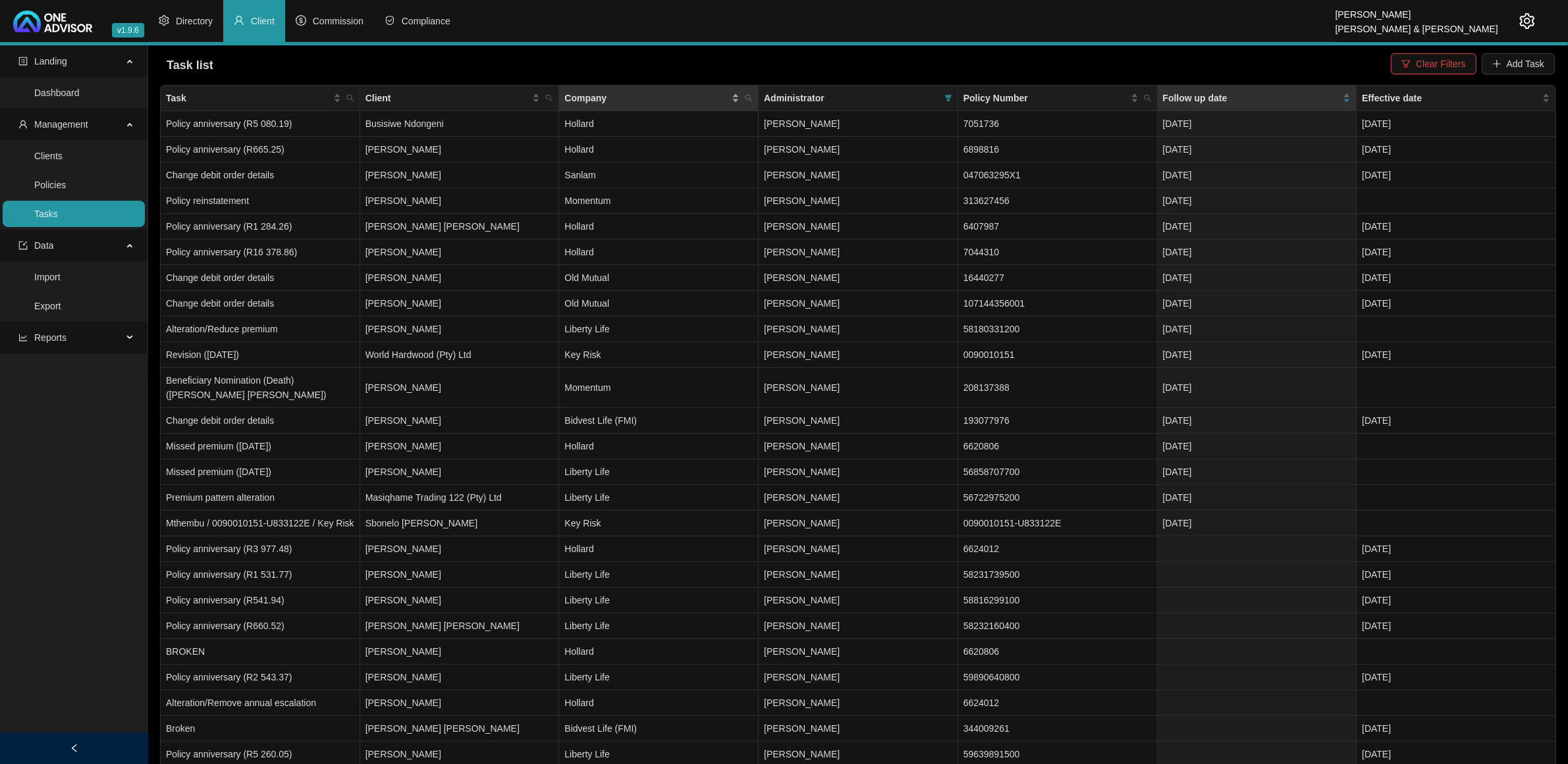
click at [734, 96] on div "Company" at bounding box center [652, 98] width 175 height 14
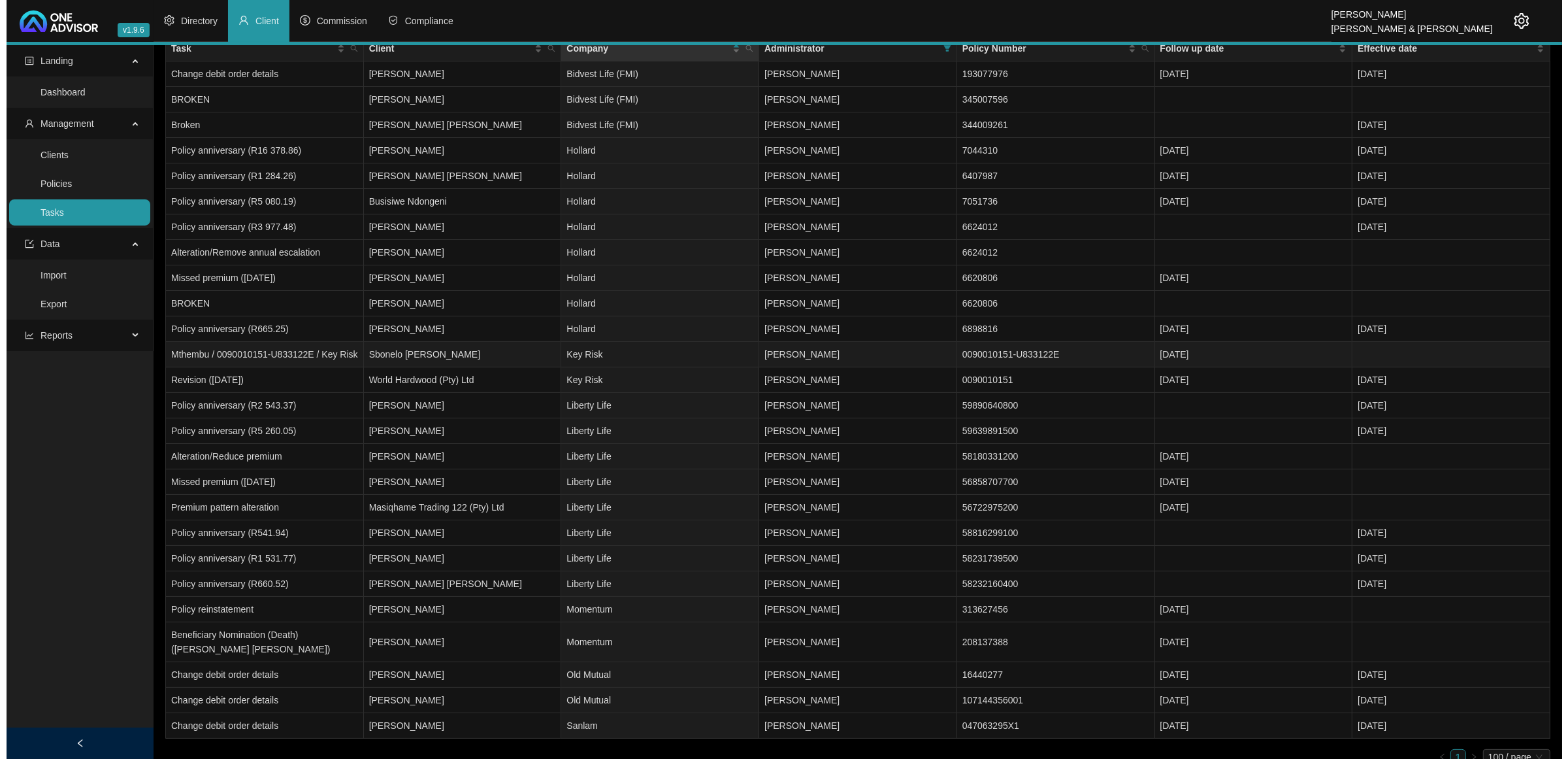
scroll to position [69, 0]
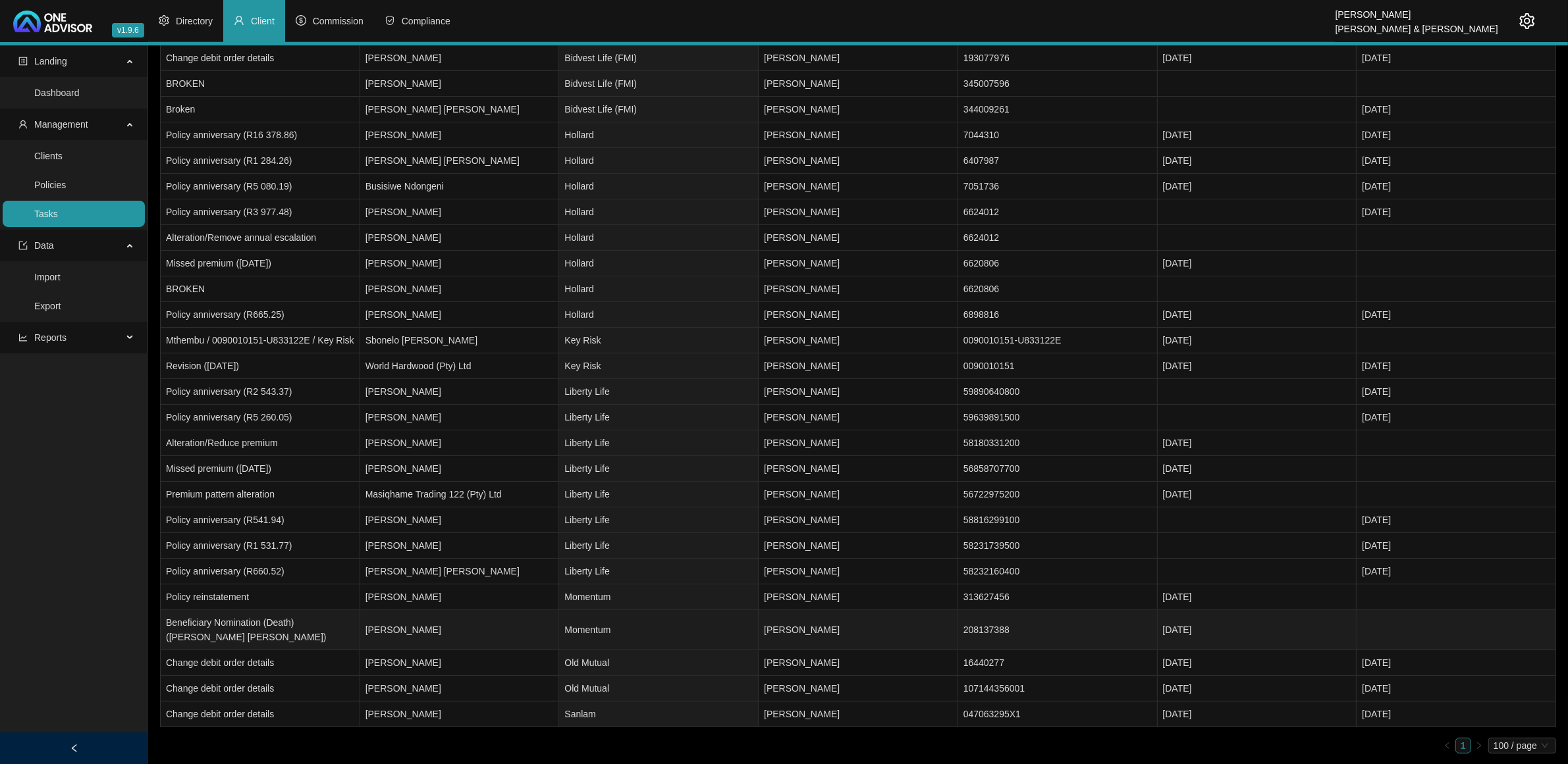
click at [443, 626] on td "[PERSON_NAME]" at bounding box center [459, 629] width 199 height 40
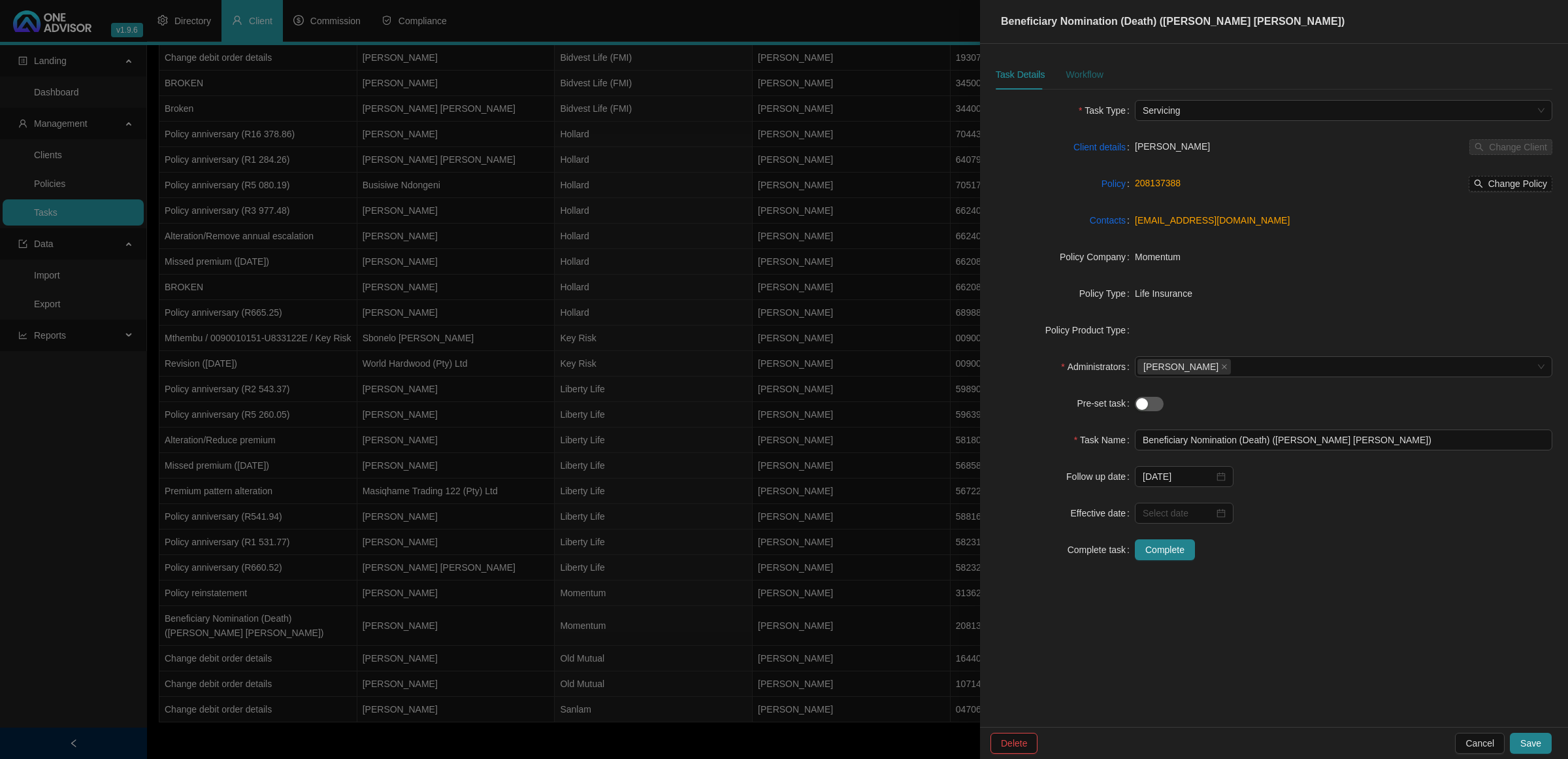
click at [1095, 82] on div "Workflow" at bounding box center [1085, 74] width 37 height 14
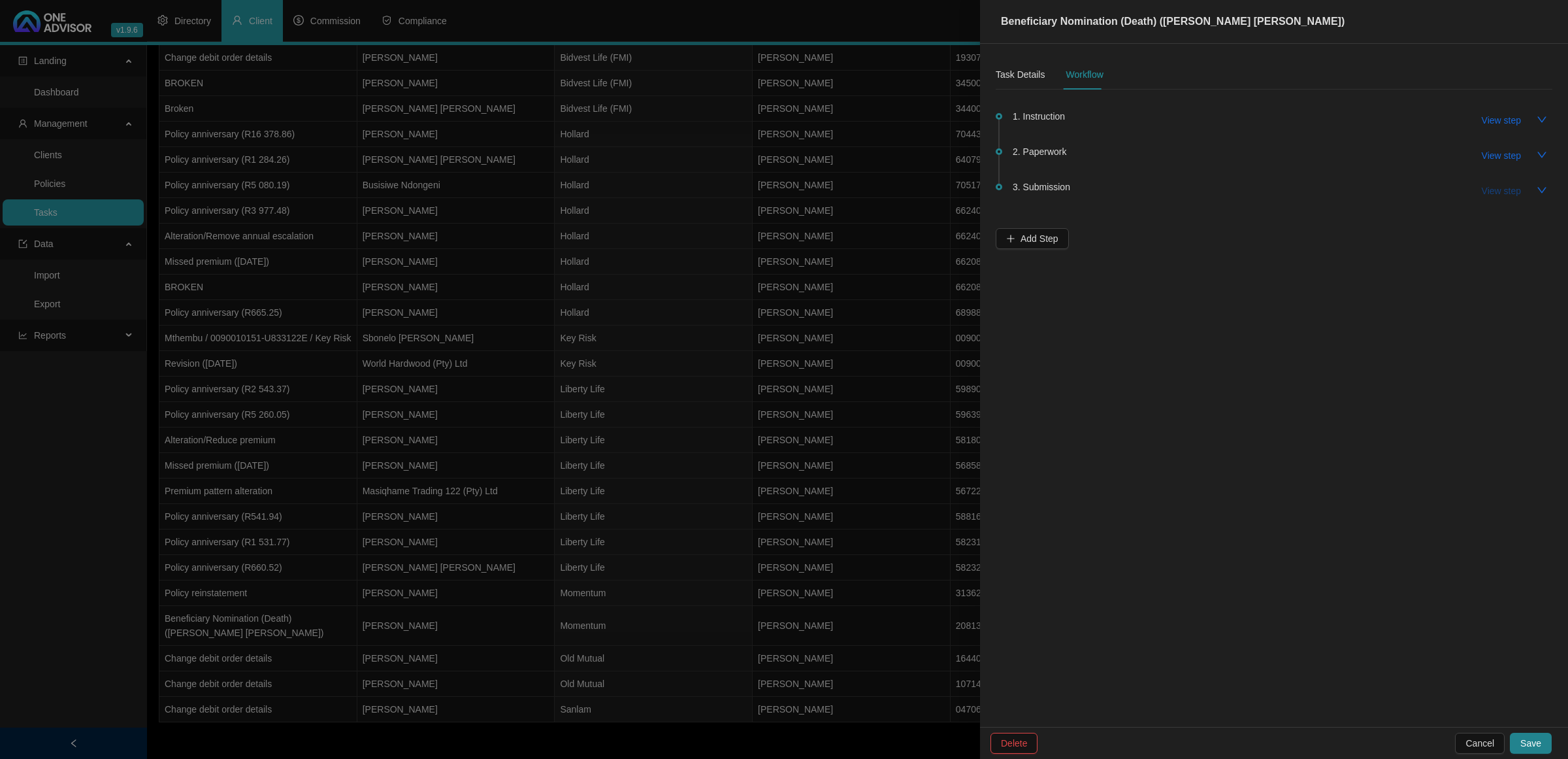
click at [1489, 190] on span "View step" at bounding box center [1501, 190] width 40 height 14
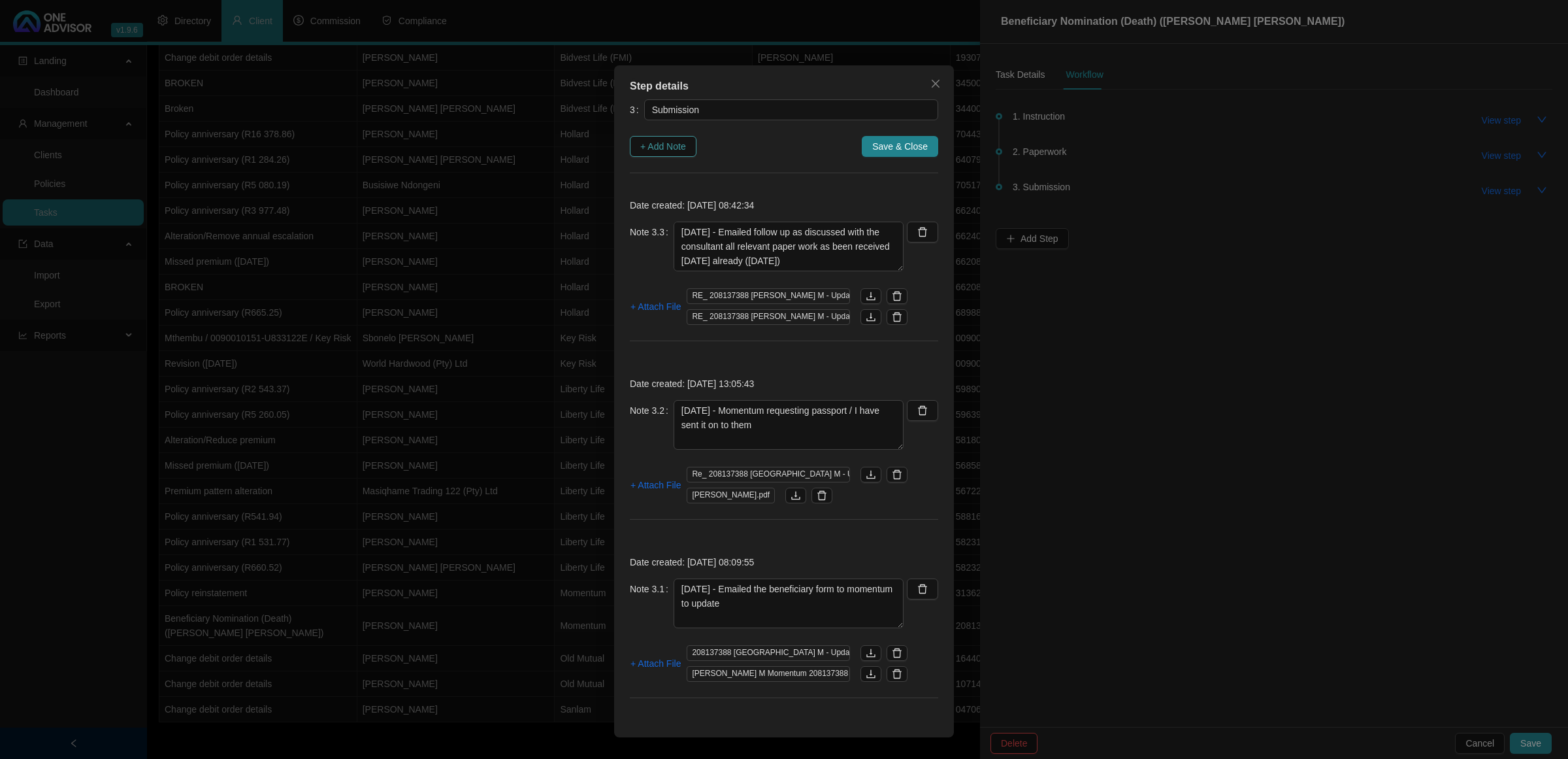
click at [653, 144] on span "+ Add Note" at bounding box center [663, 146] width 45 height 14
type textarea "[DATE] - Emailed follow up as discussed with the consultant all relevant paper …"
type textarea "[DATE] - Momentum requesting passport / I have sent it on to them"
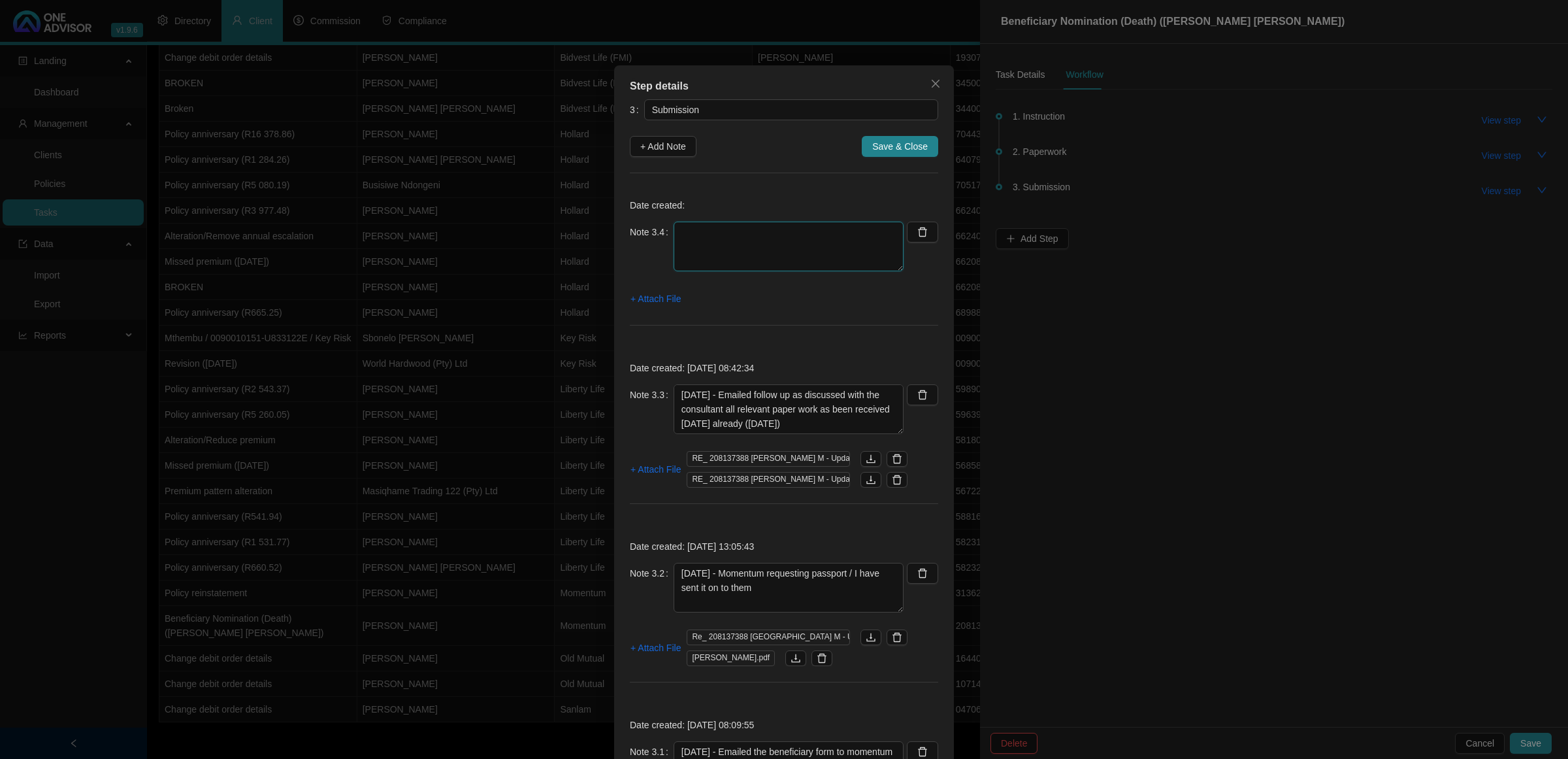
click at [743, 227] on textarea at bounding box center [788, 246] width 230 height 50
click at [848, 235] on textarea "[DATE]- 08.24 Call myriad to follow up" at bounding box center [788, 246] width 230 height 50
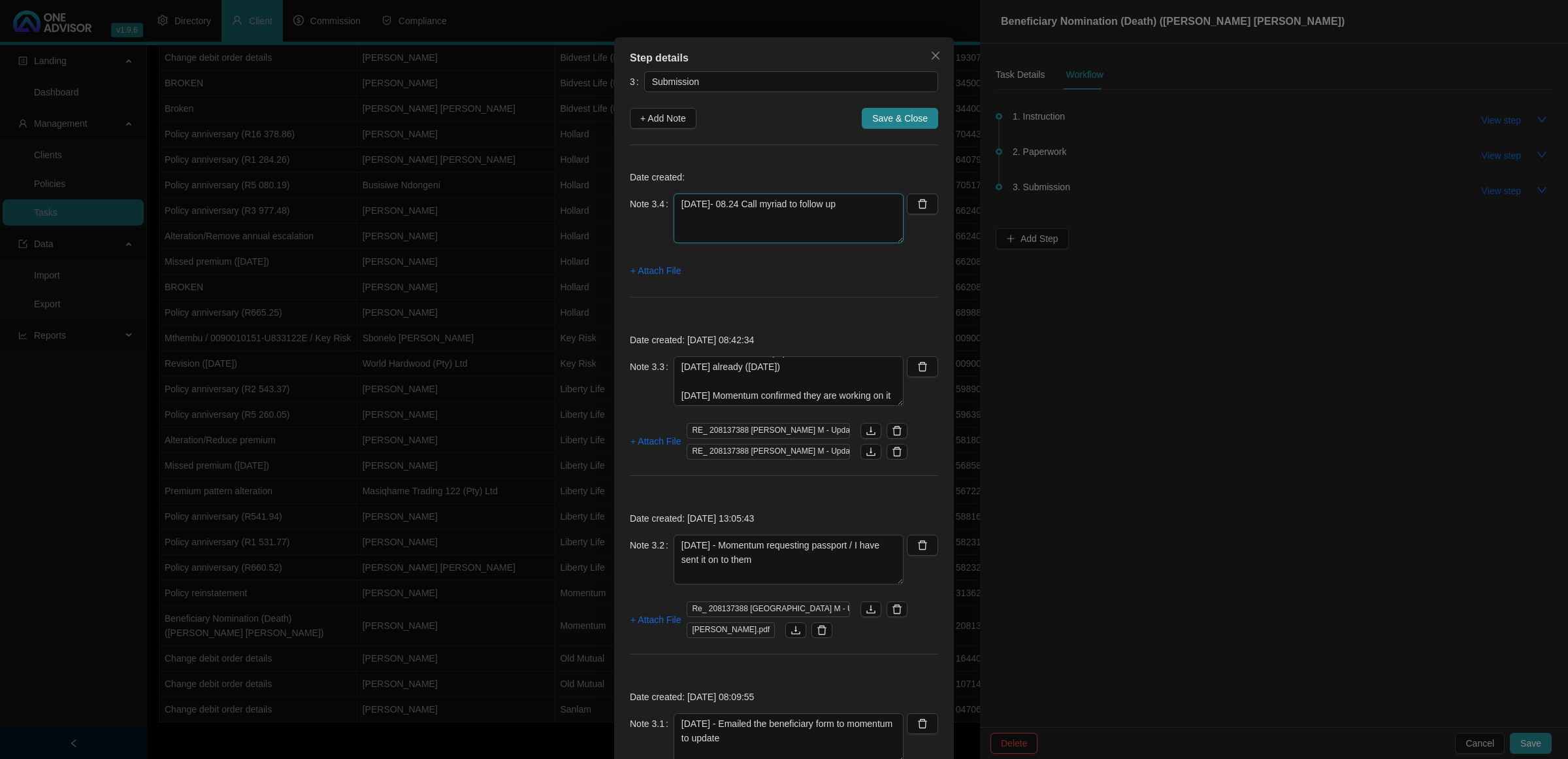
scroll to position [0, 0]
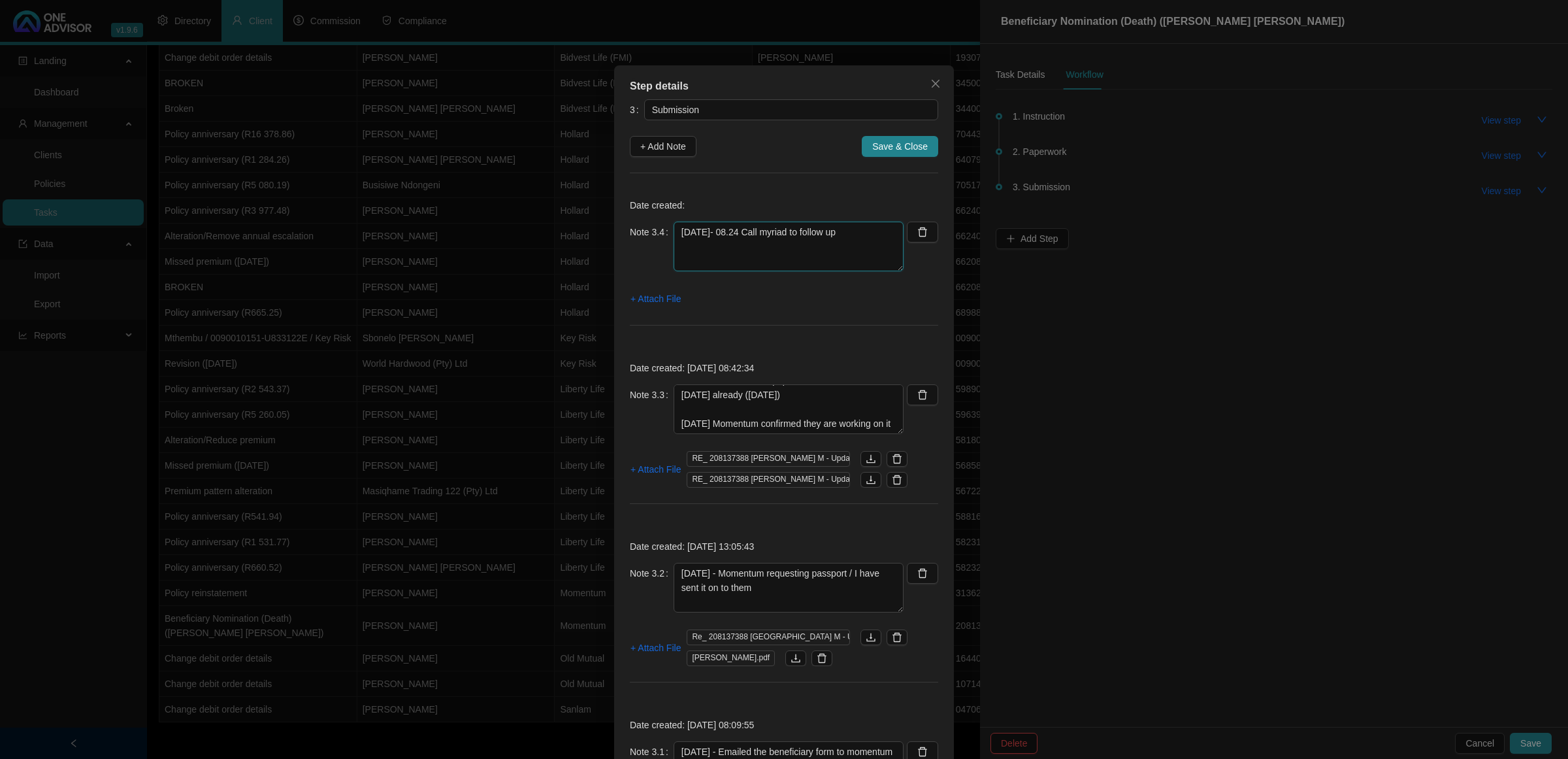
click at [860, 233] on textarea "[DATE]- 08.24 Call myriad to follow up" at bounding box center [788, 246] width 230 height 50
click at [866, 232] on textarea "[DATE]- 08.24 Call myriad to follow up" at bounding box center [788, 246] width 230 height 50
click at [735, 246] on textarea "[DATE]- 08.24 Call myriad to follow up spoke to [PERSON_NAME]" at bounding box center [788, 246] width 230 height 50
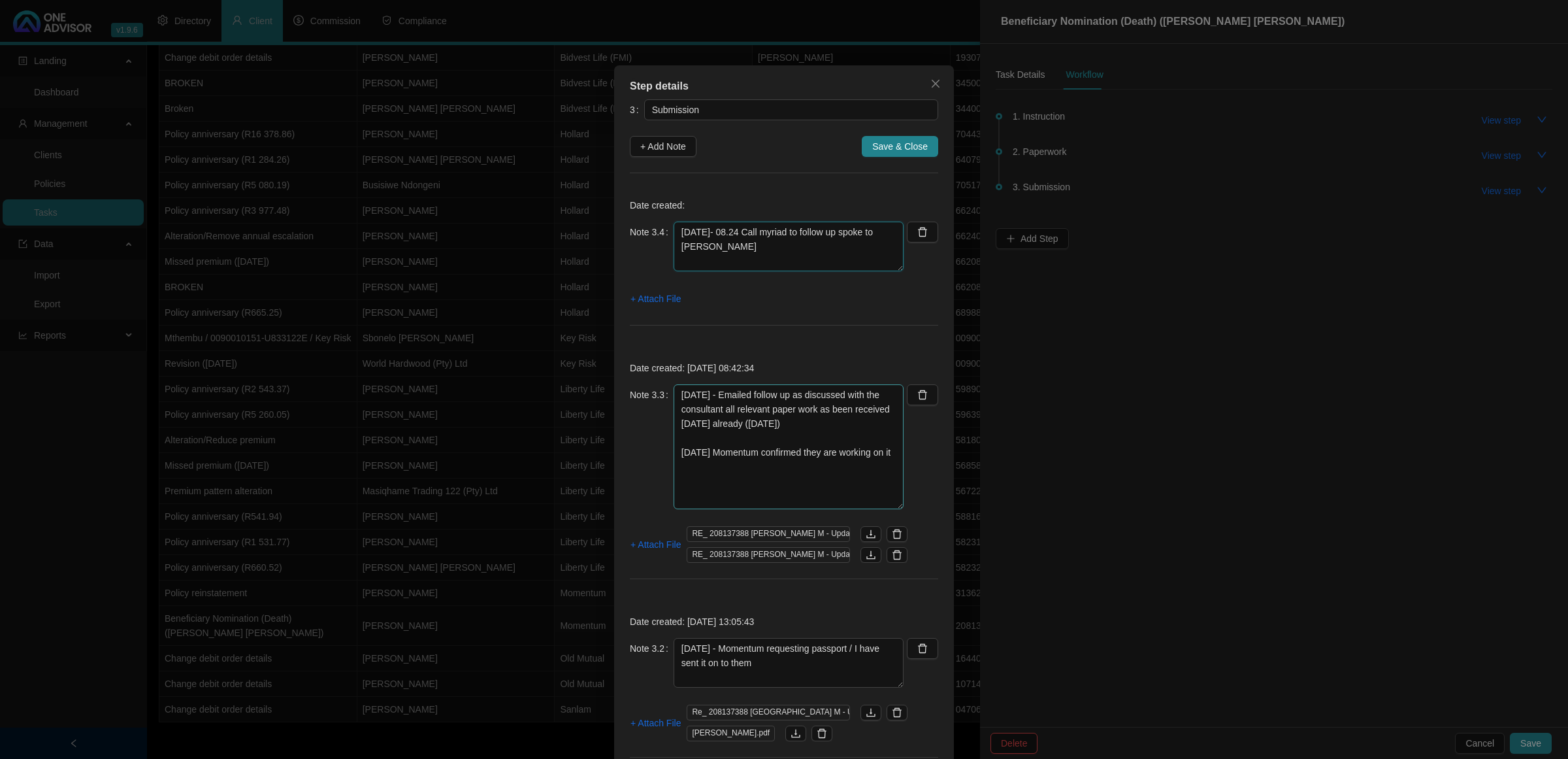
drag, startPoint x: 892, startPoint y: 432, endPoint x: 891, endPoint y: 507, distance: 75.0
click at [891, 507] on textarea "[DATE] - Emailed follow up as discussed with the consultant all relevant paper …" at bounding box center [788, 446] width 230 height 125
click at [771, 469] on textarea "[DATE] - Emailed follow up as discussed with the consultant all relevant paper …" at bounding box center [788, 446] width 230 height 125
click at [727, 253] on textarea "[DATE]- 08.24 Call myriad to follow up spoke to [PERSON_NAME]" at bounding box center [788, 246] width 230 height 50
type textarea "[DATE]- 08.24 Call myriad to follow up spoke to [PERSON_NAME] - she will escala…"
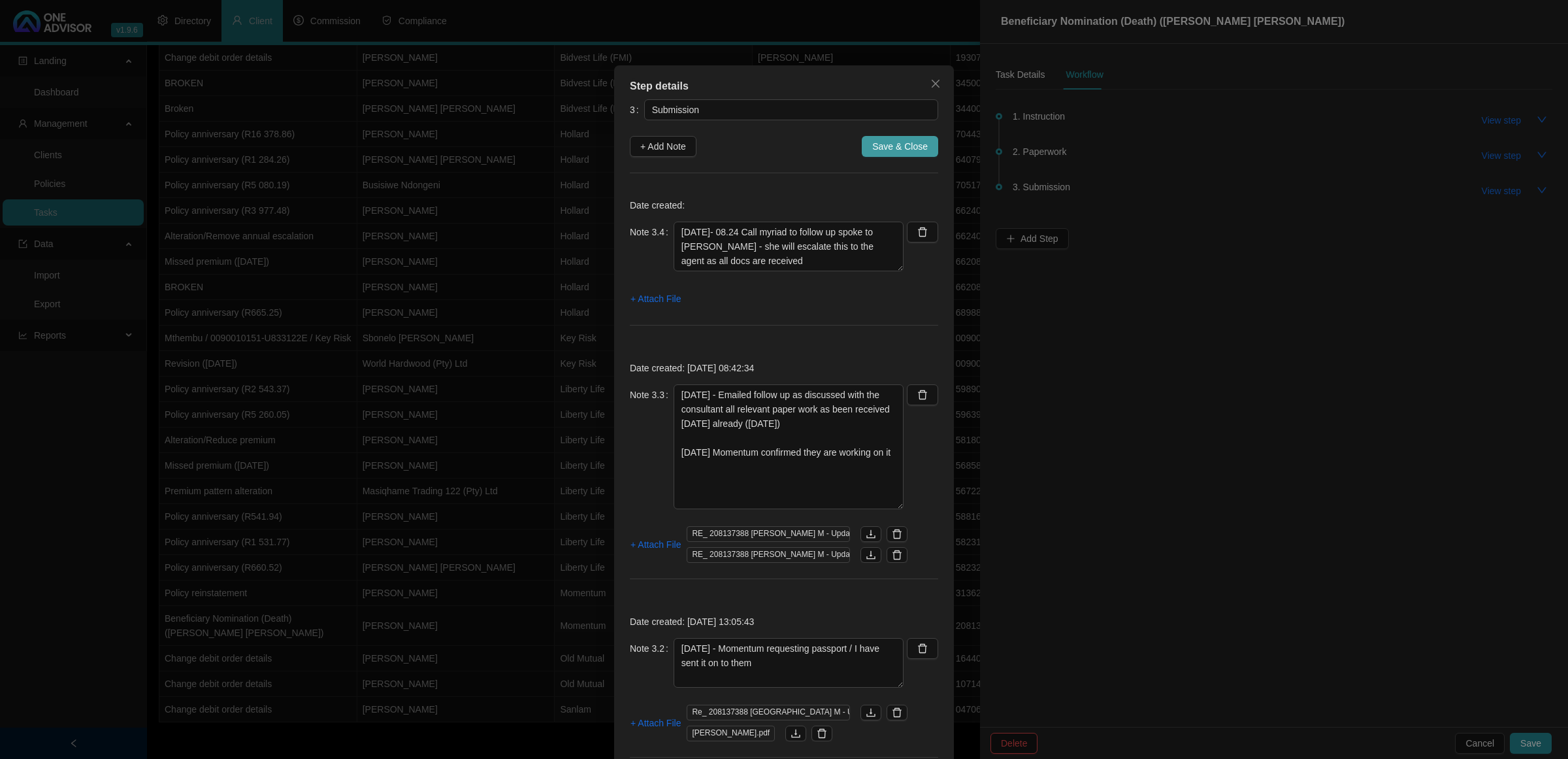
click at [900, 136] on button "Save & Close" at bounding box center [900, 146] width 77 height 21
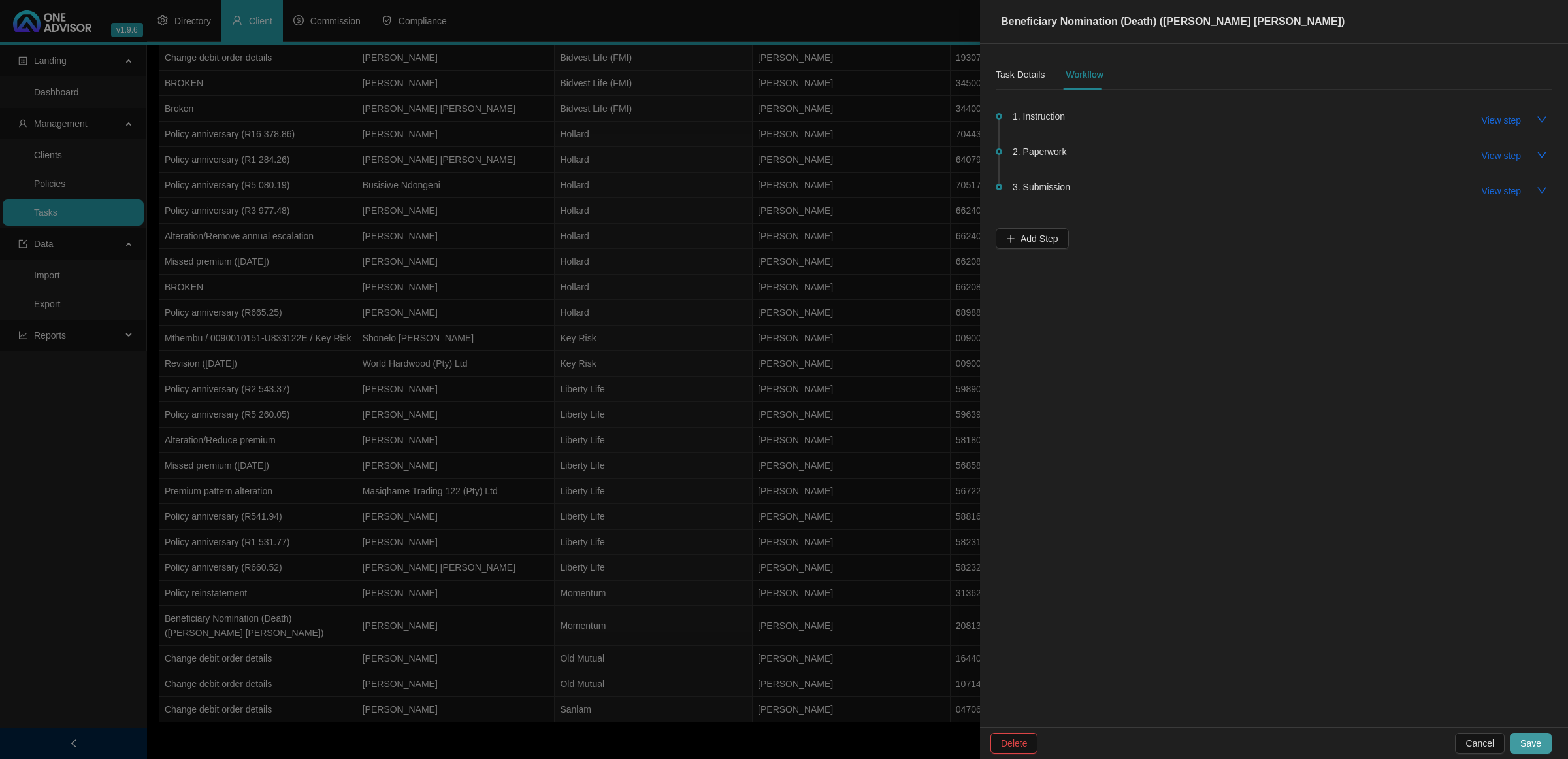
click at [1538, 742] on span "Save" at bounding box center [1531, 743] width 21 height 14
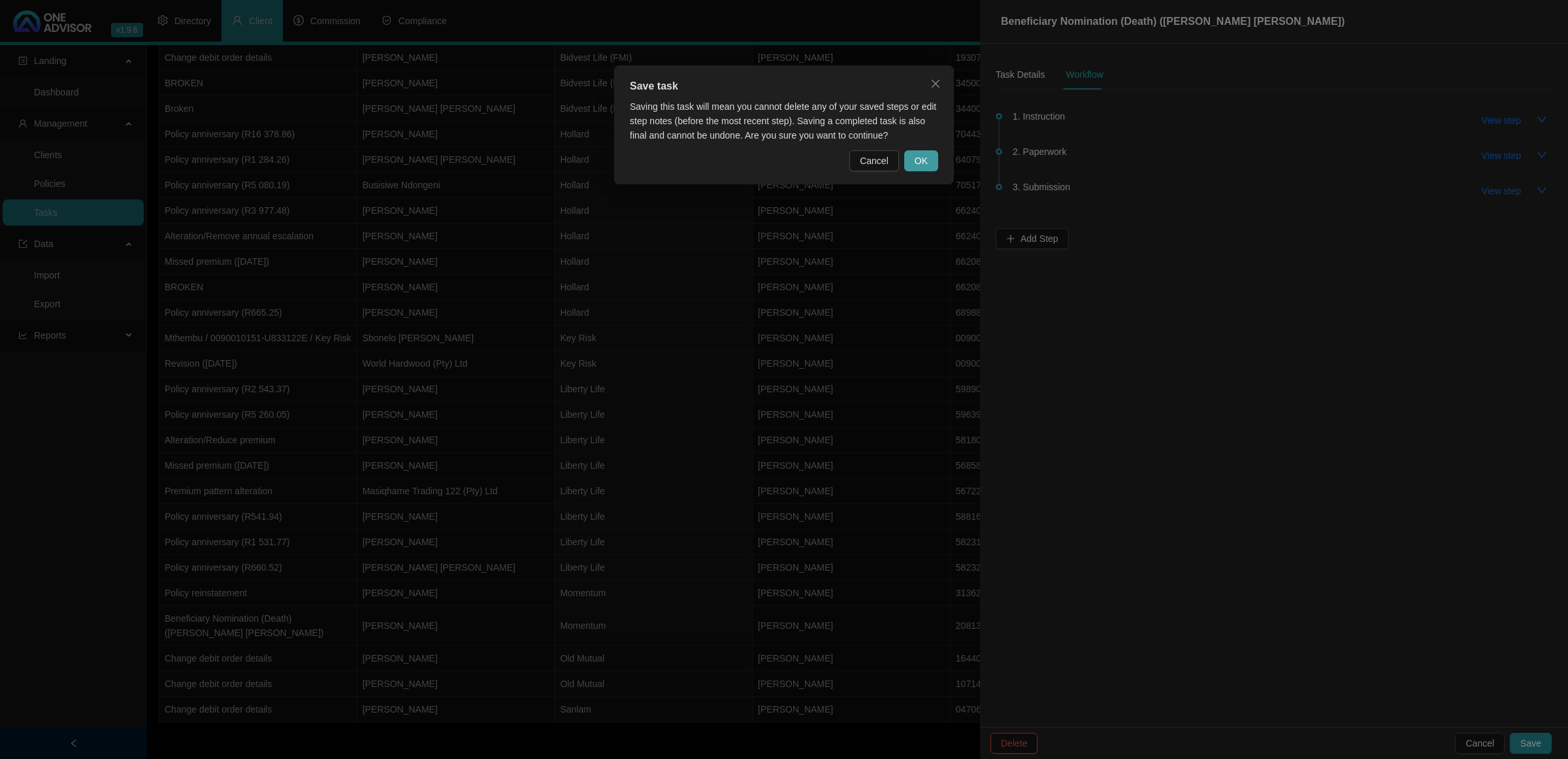
click at [912, 164] on button "OK" at bounding box center [921, 160] width 34 height 21
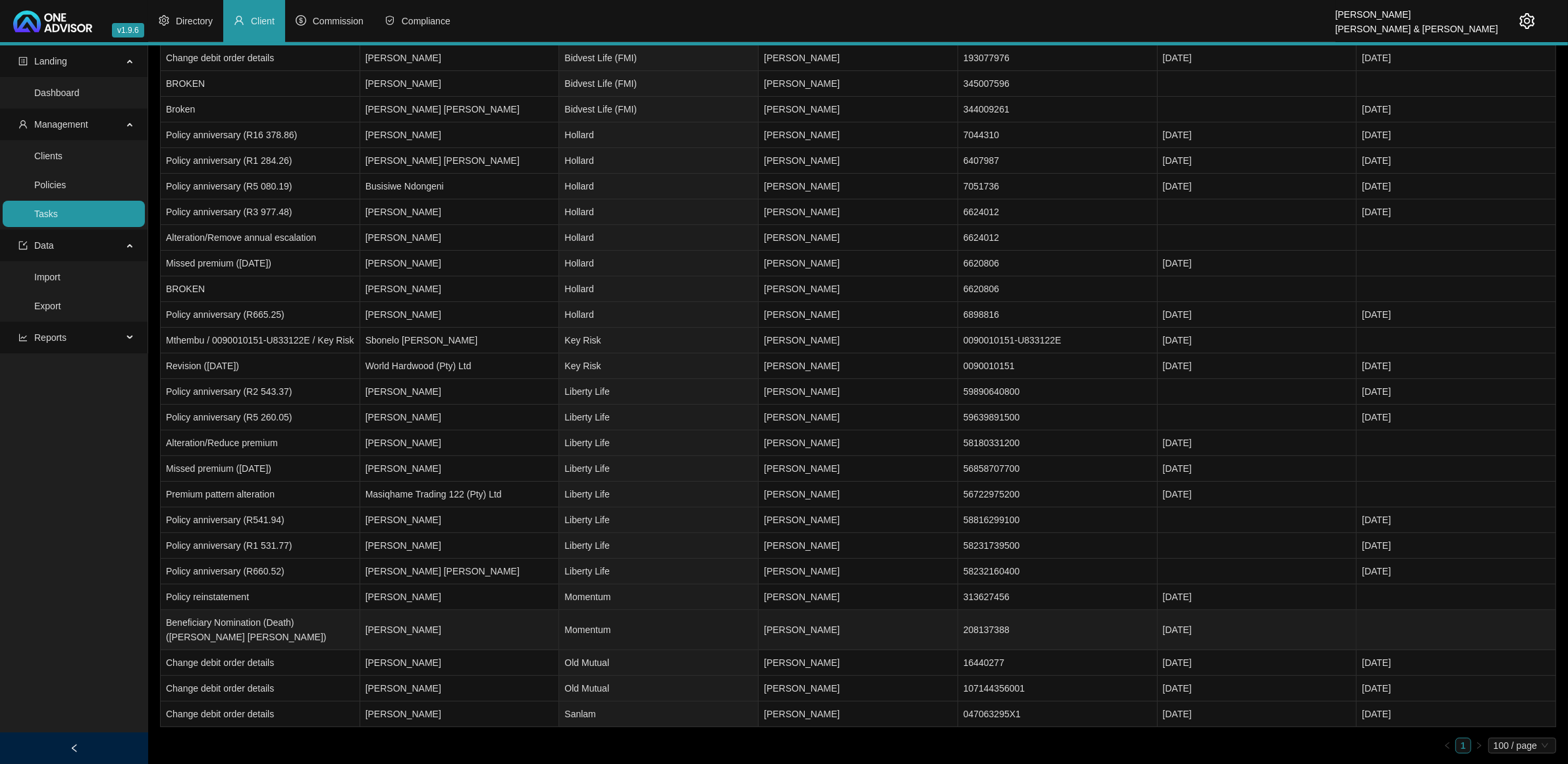
click at [501, 633] on td "[PERSON_NAME]" at bounding box center [459, 629] width 199 height 40
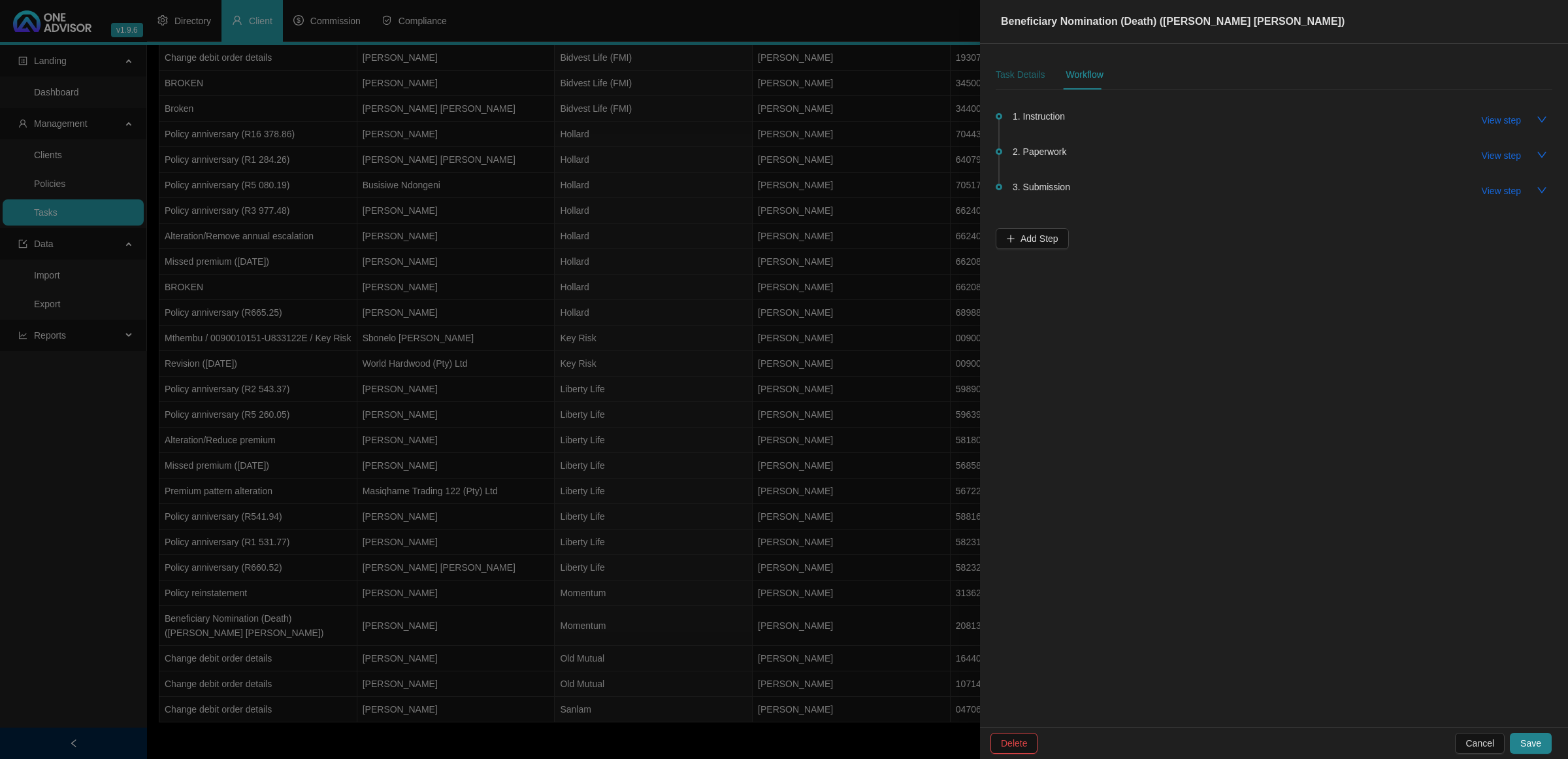
click at [1014, 71] on div "Task Details" at bounding box center [1021, 74] width 49 height 14
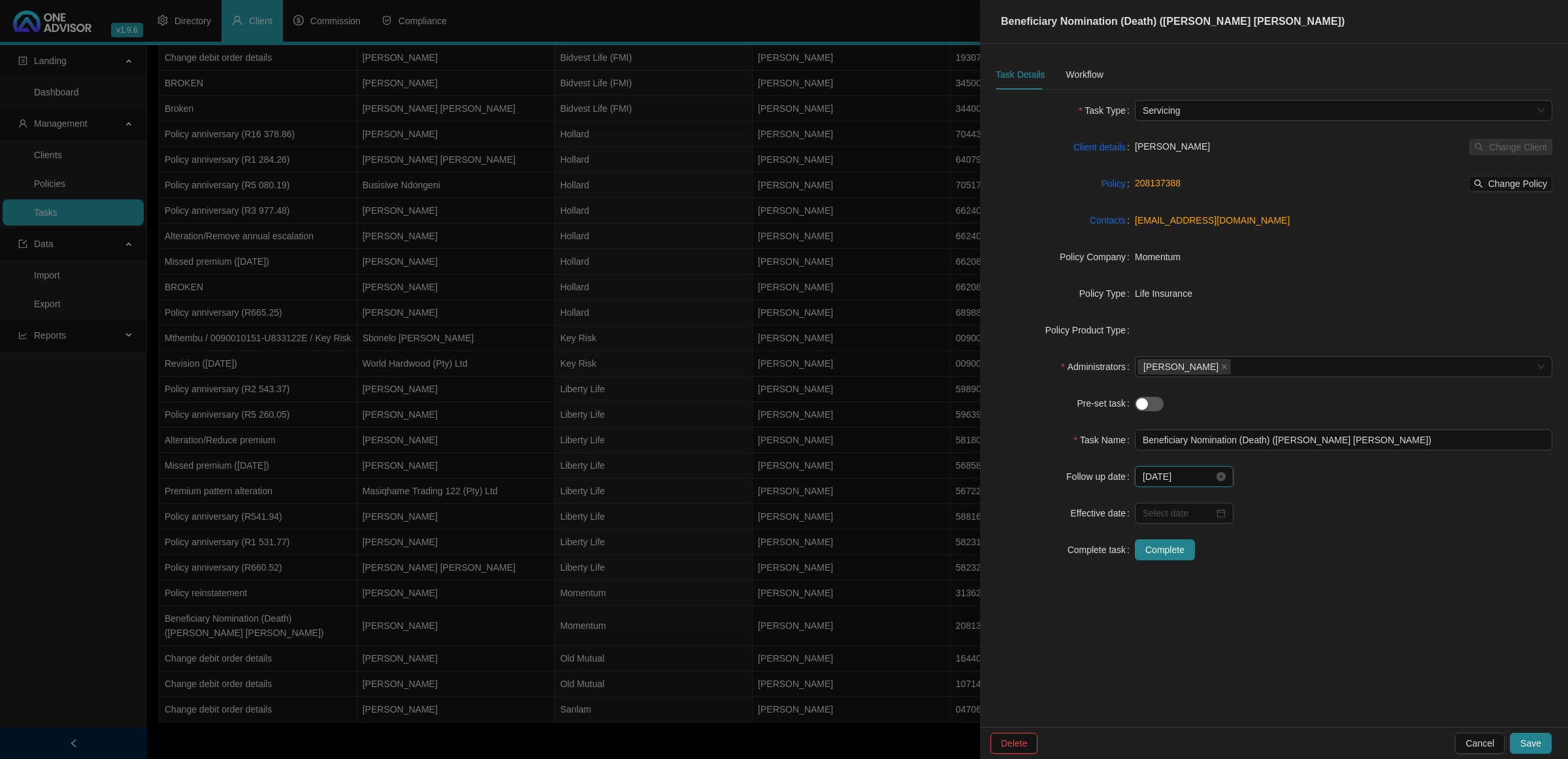
click at [1199, 480] on input "[DATE]" at bounding box center [1178, 476] width 72 height 14
type input "[DATE]"
click at [1272, 582] on div "12" at bounding box center [1276, 585] width 16 height 16
click at [1523, 739] on span "Save" at bounding box center [1531, 743] width 21 height 14
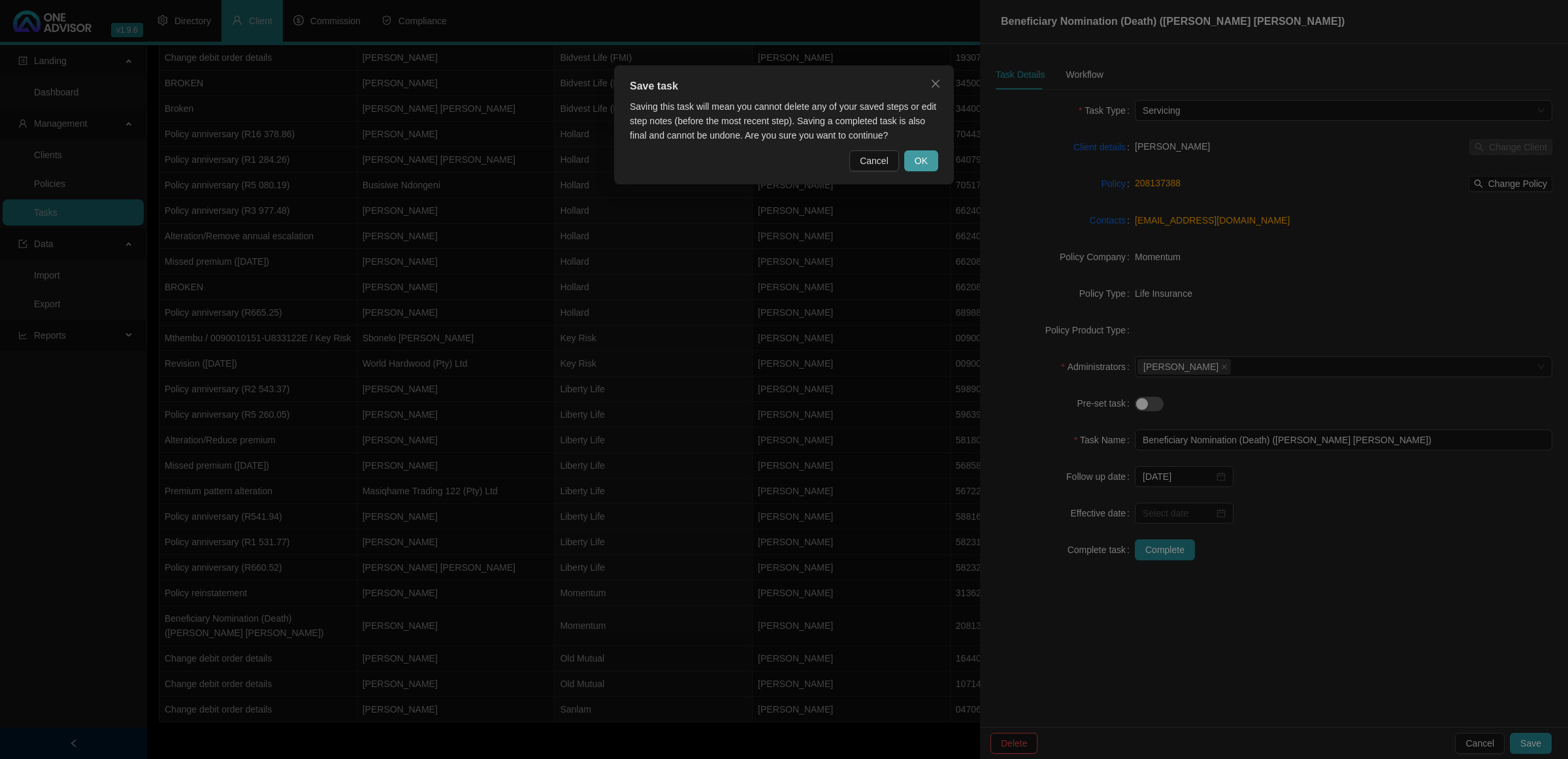
click at [918, 165] on span "OK" at bounding box center [921, 160] width 13 height 14
